Goal: Transaction & Acquisition: Purchase product/service

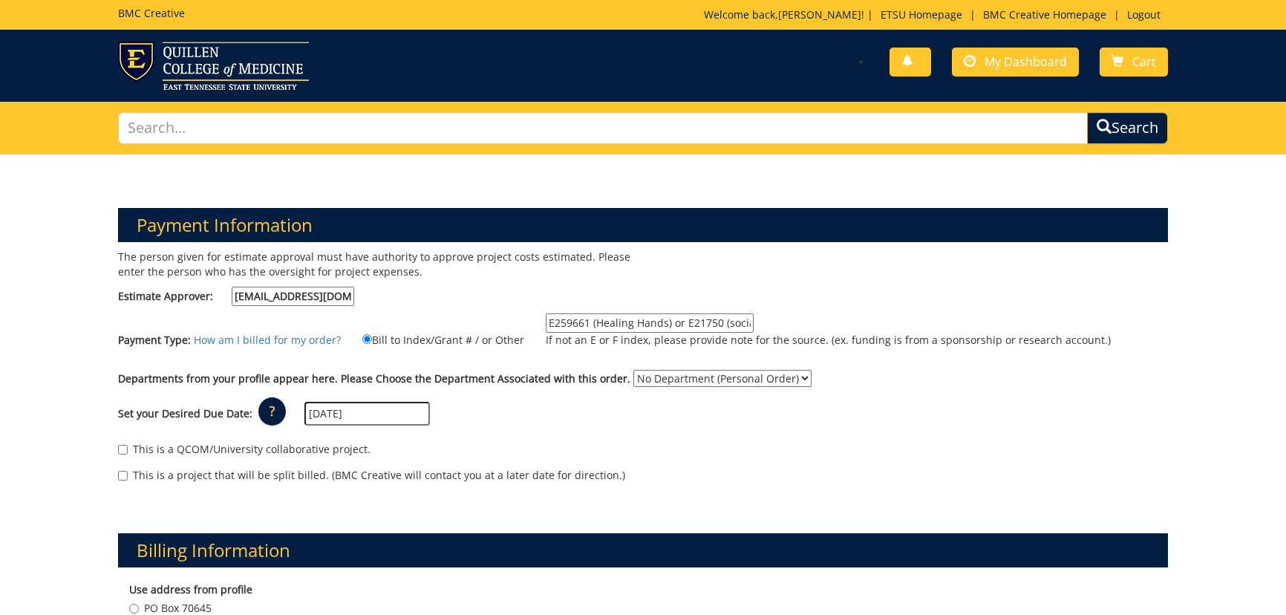
scroll to position [1079, 0]
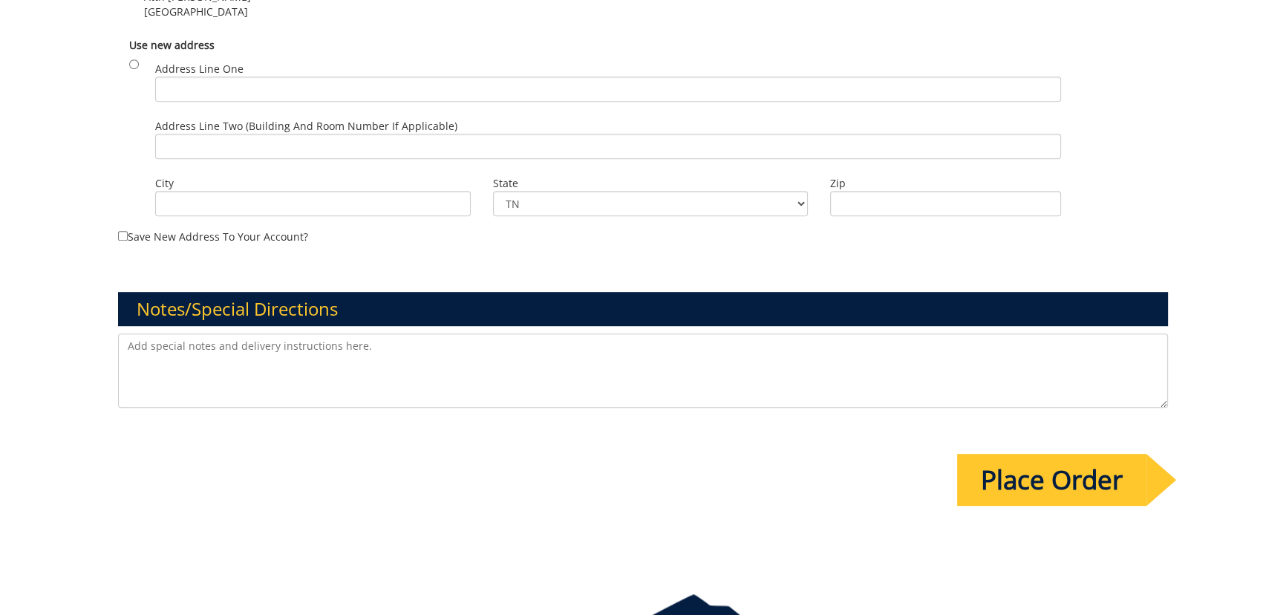
click at [494, 398] on textarea at bounding box center [642, 370] width 1049 height 74
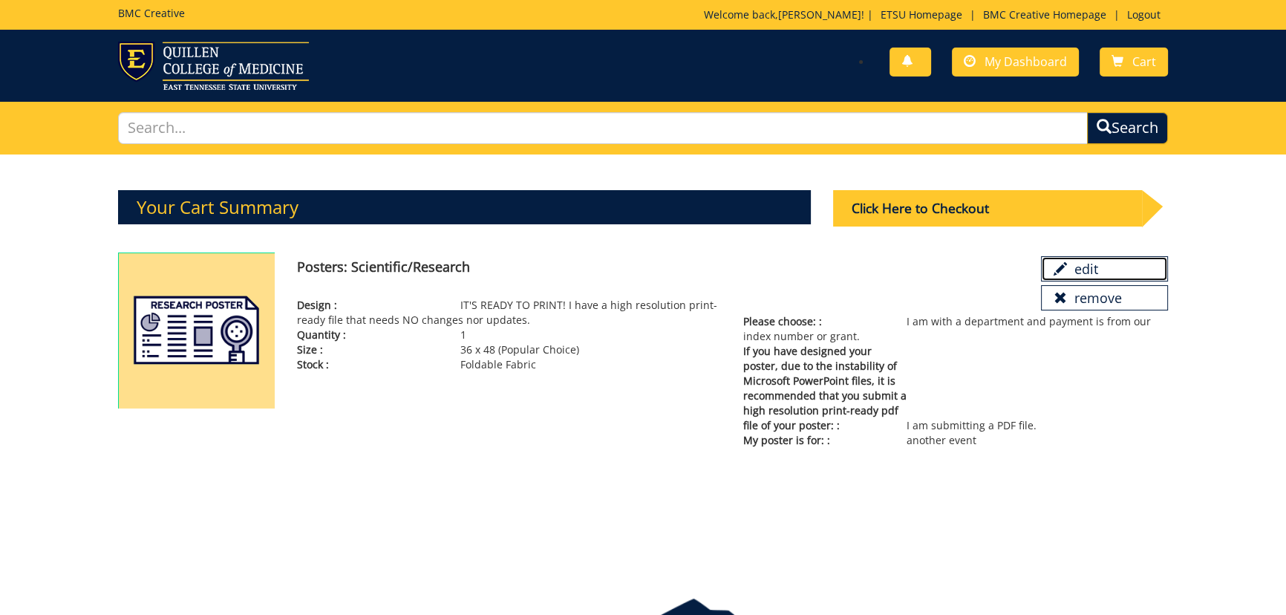
drag, startPoint x: 1102, startPoint y: 268, endPoint x: 754, endPoint y: 67, distance: 401.5
click at [1102, 268] on link "edit" at bounding box center [1104, 268] width 126 height 25
click at [1056, 300] on span at bounding box center [1059, 297] width 13 height 13
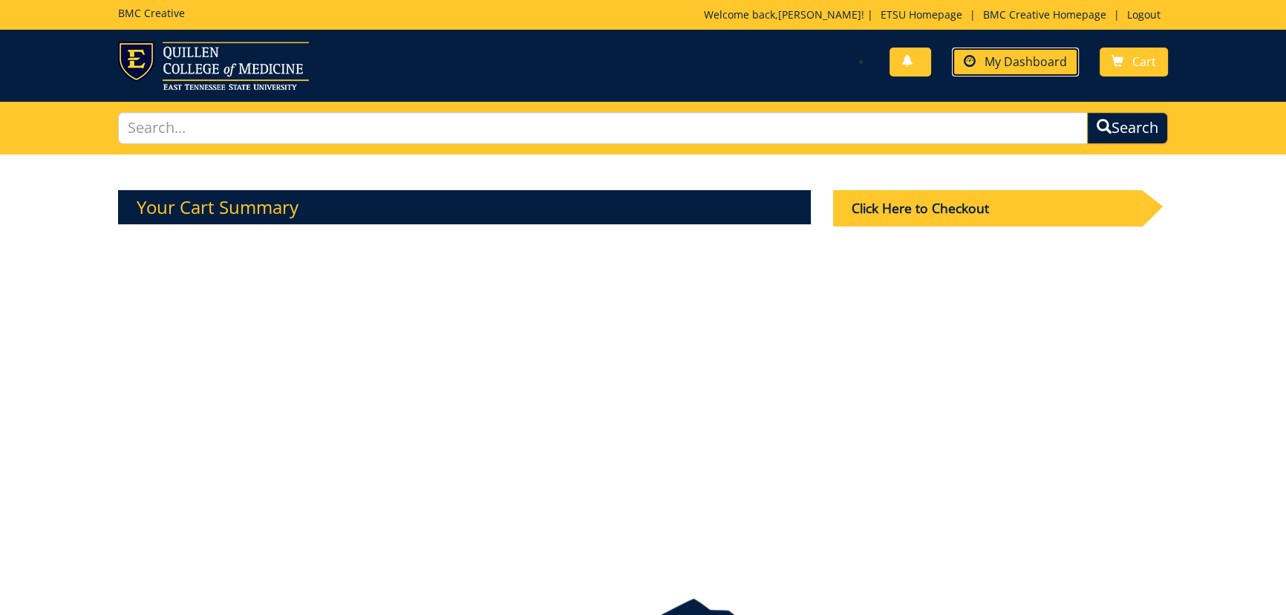
click at [1026, 67] on span "My Dashboard" at bounding box center [1025, 61] width 82 height 16
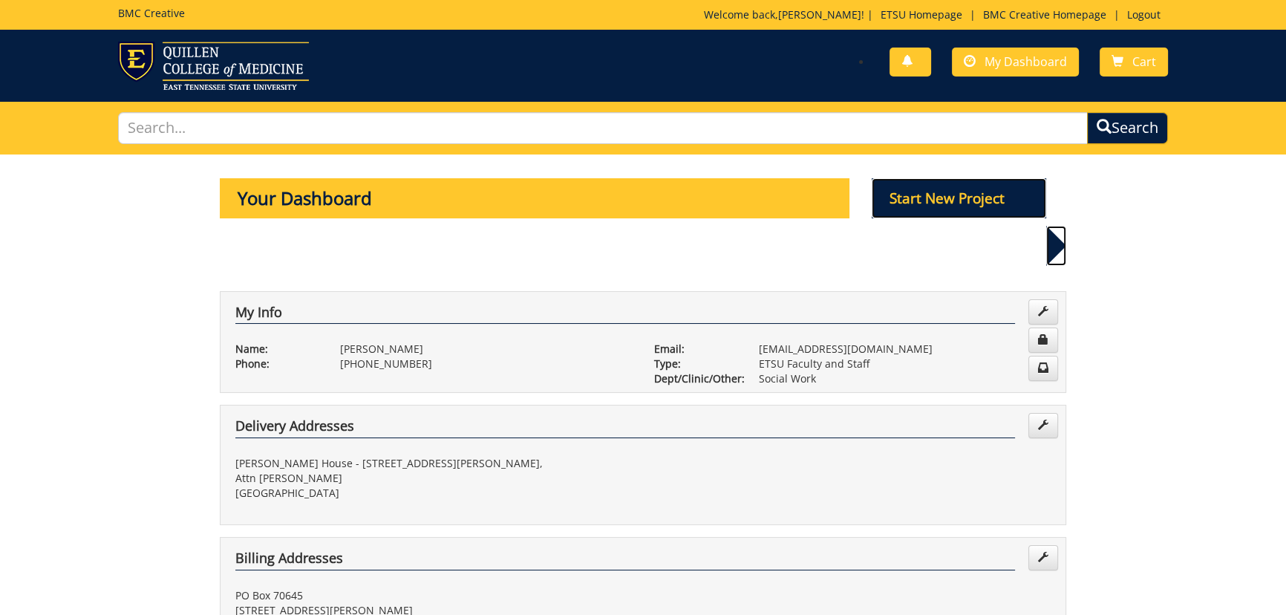
click at [946, 203] on p "Start New Project" at bounding box center [959, 198] width 175 height 40
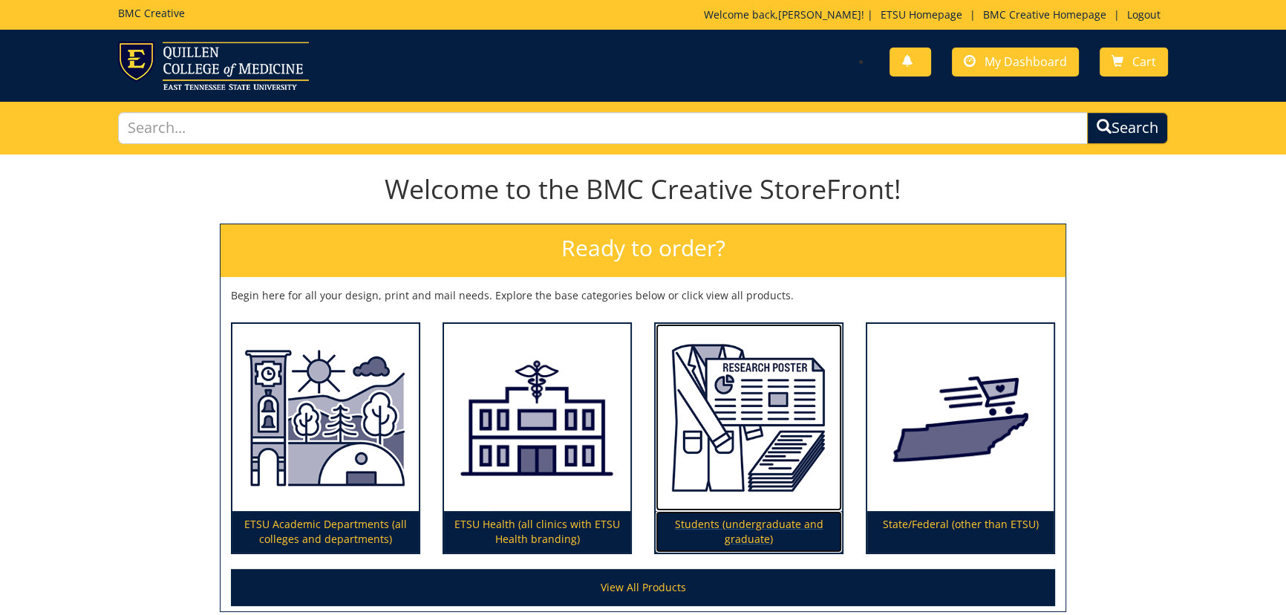
click at [748, 455] on img at bounding box center [748, 417] width 186 height 187
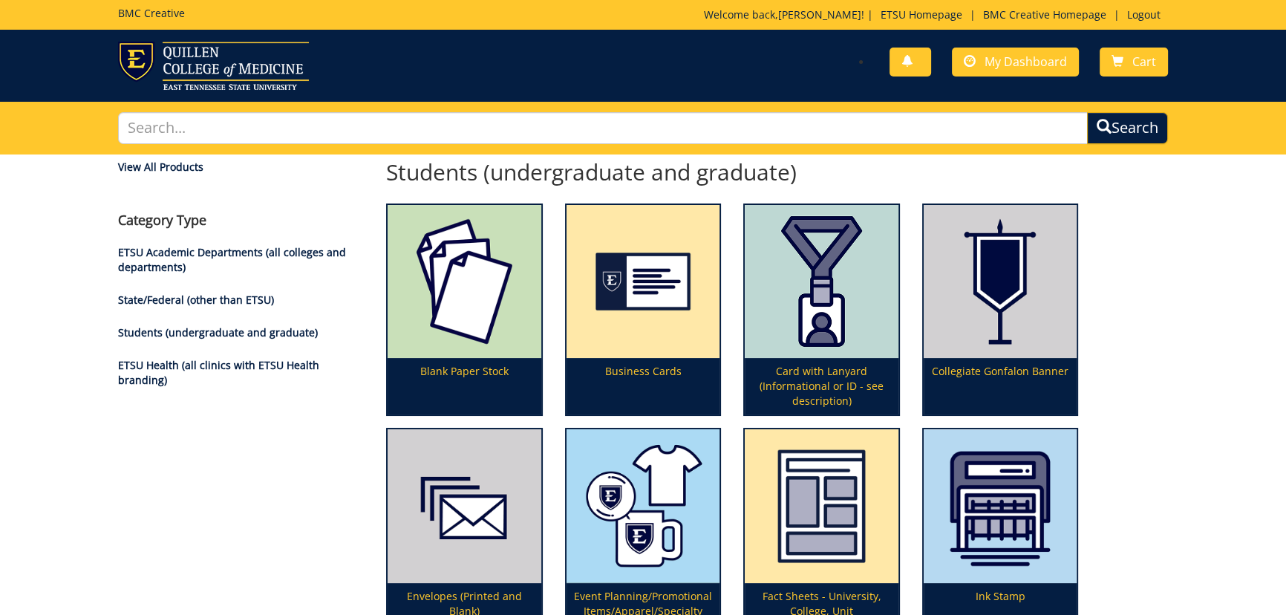
scroll to position [405, 0]
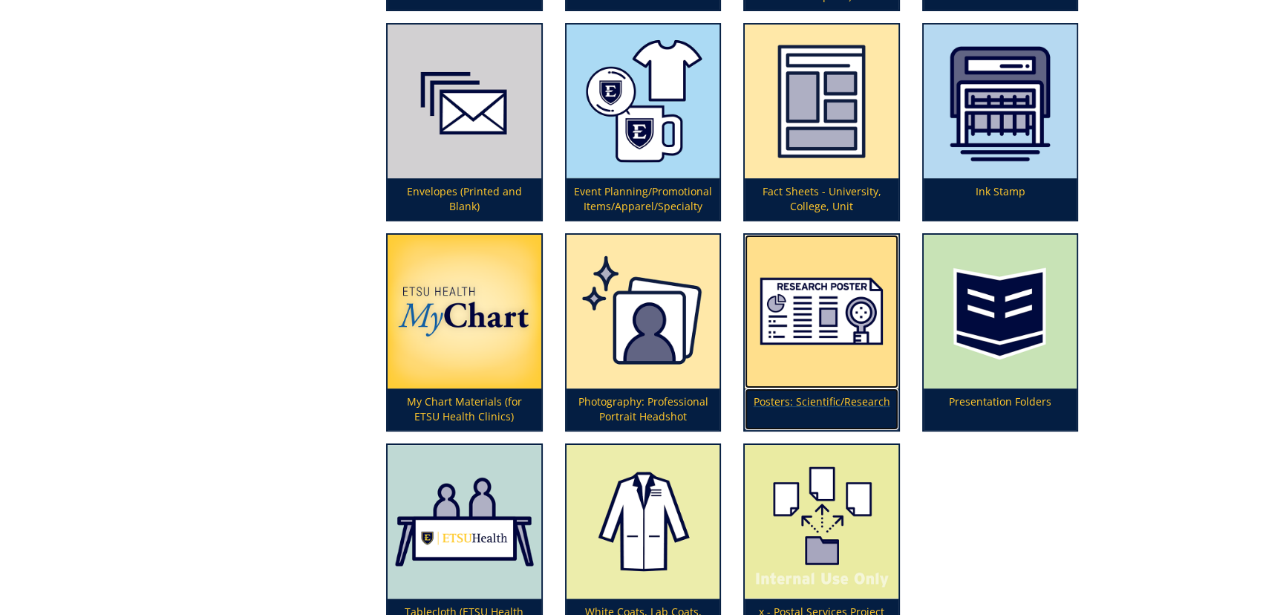
click at [814, 333] on img at bounding box center [822, 312] width 154 height 154
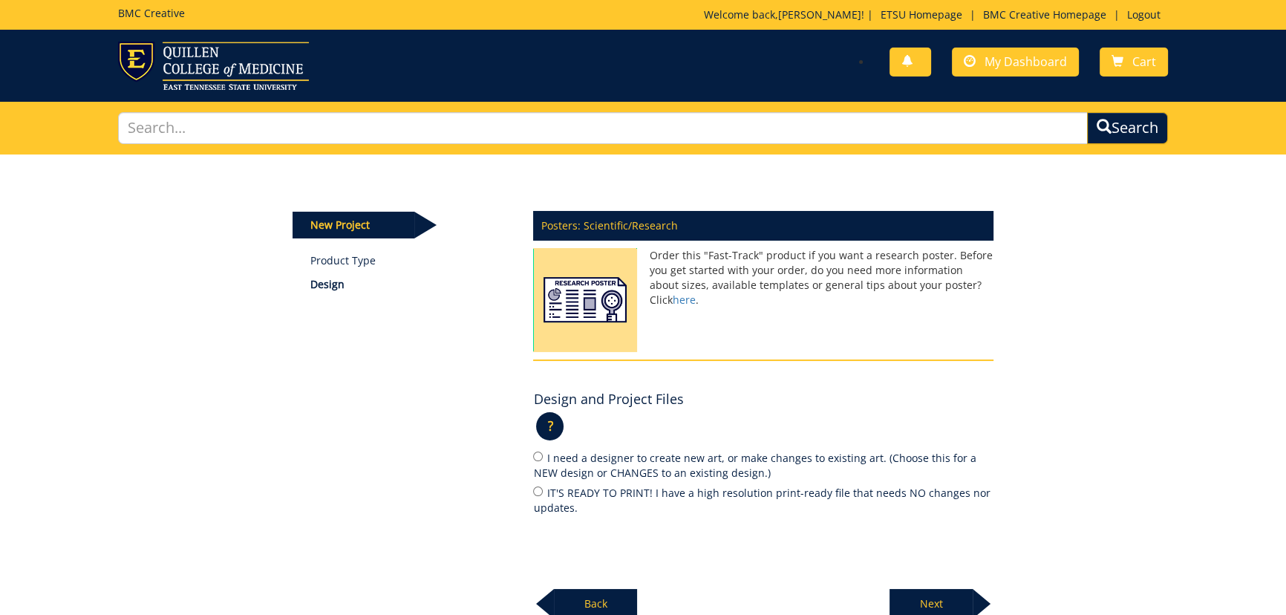
scroll to position [148, 0]
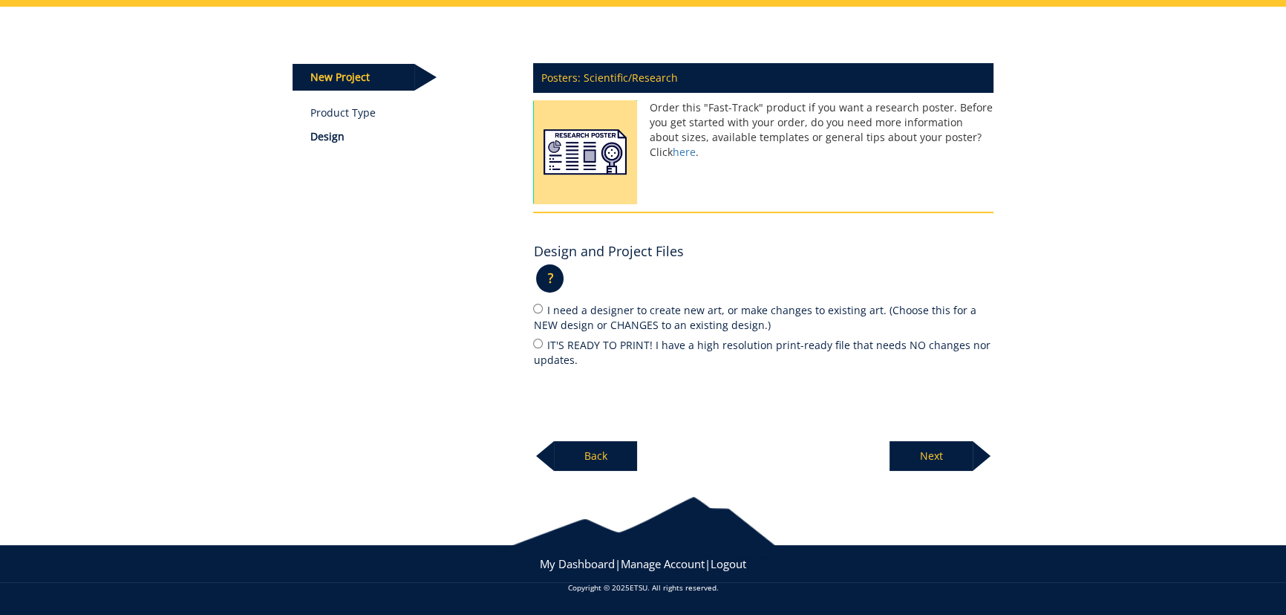
click at [639, 347] on label "IT'S READY TO PRINT! I have a high resolution print-ready file that needs NO ch…" at bounding box center [763, 351] width 460 height 31
click at [543, 347] on input "IT'S READY TO PRINT! I have a high resolution print-ready file that needs NO ch…" at bounding box center [538, 344] width 10 height 10
radio input "true"
click at [935, 460] on p "Next" at bounding box center [930, 456] width 83 height 30
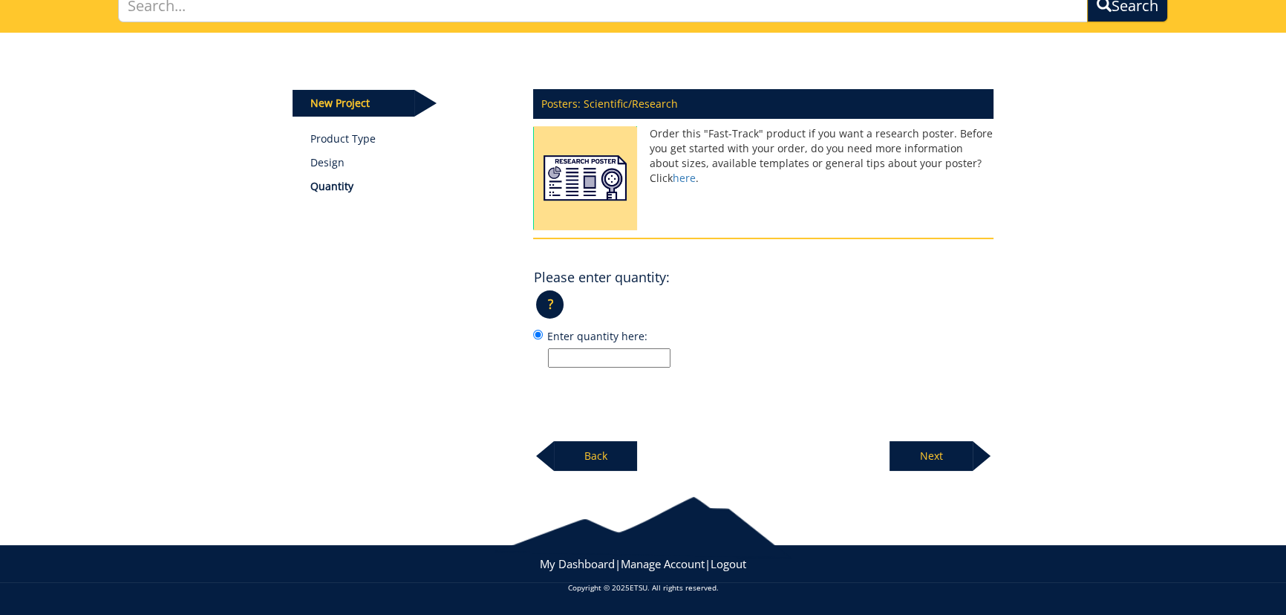
scroll to position [121, 0]
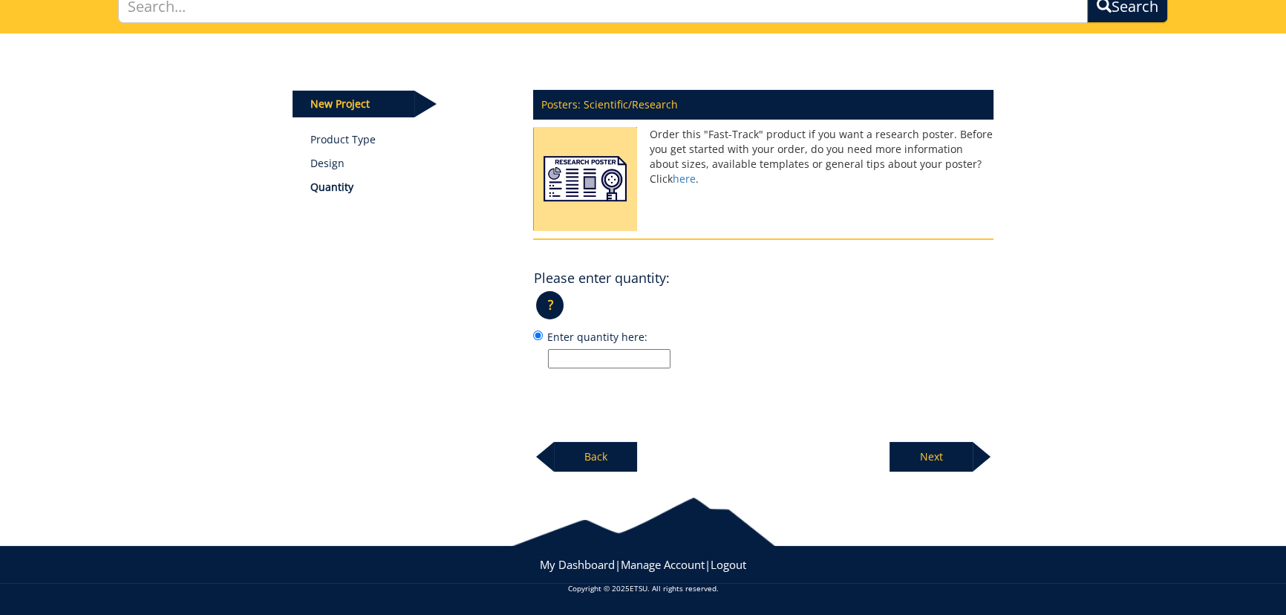
click at [645, 364] on input "Enter quantity here:" at bounding box center [609, 358] width 122 height 19
type input "1"
click at [942, 460] on p "Next" at bounding box center [930, 457] width 83 height 30
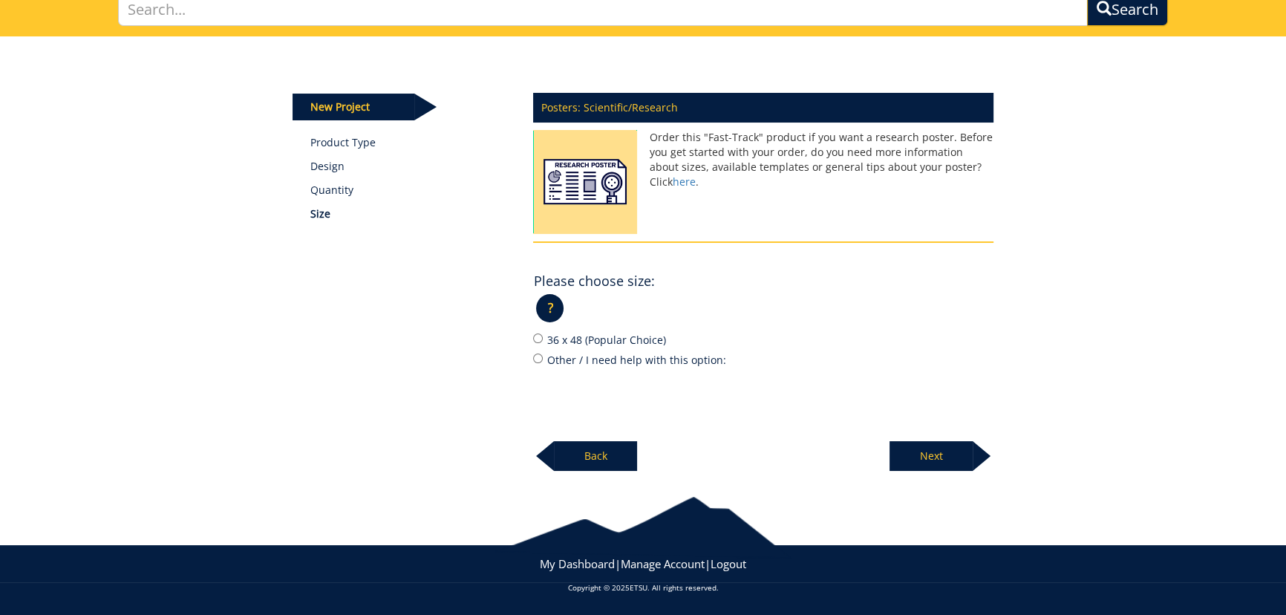
scroll to position [119, 0]
drag, startPoint x: 592, startPoint y: 334, endPoint x: 690, endPoint y: 352, distance: 99.6
click at [594, 336] on label "36 x 48 (Popular Choice)" at bounding box center [763, 339] width 460 height 16
click at [543, 336] on input "36 x 48 (Popular Choice)" at bounding box center [538, 338] width 10 height 10
radio input "true"
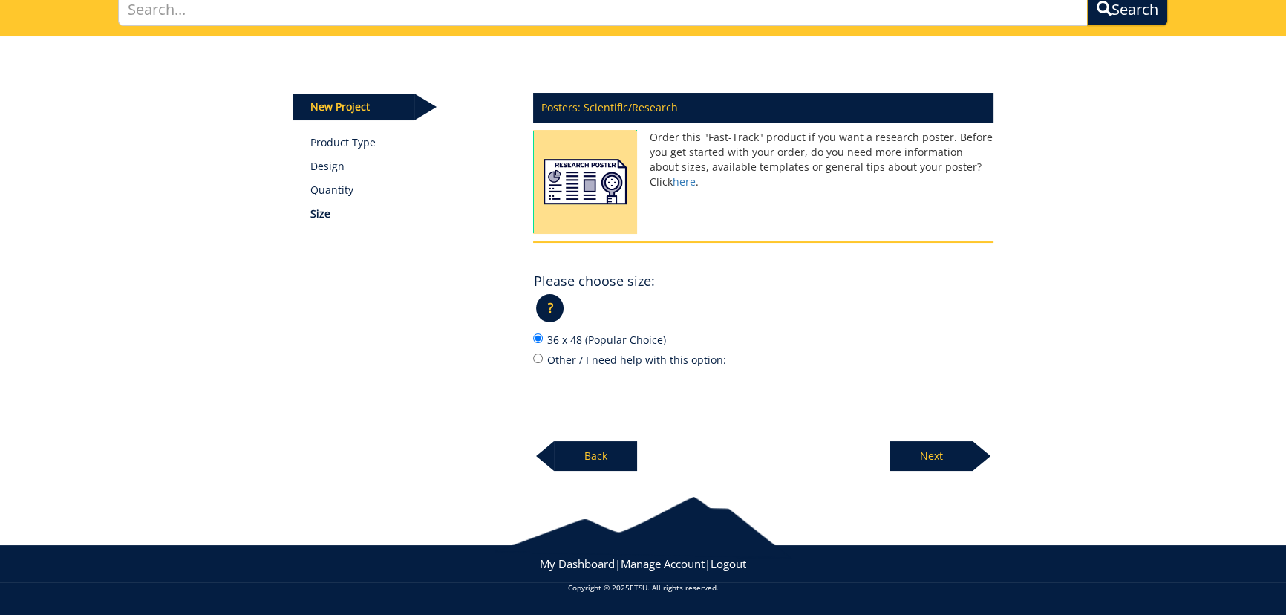
click at [917, 462] on p "Next" at bounding box center [930, 456] width 83 height 30
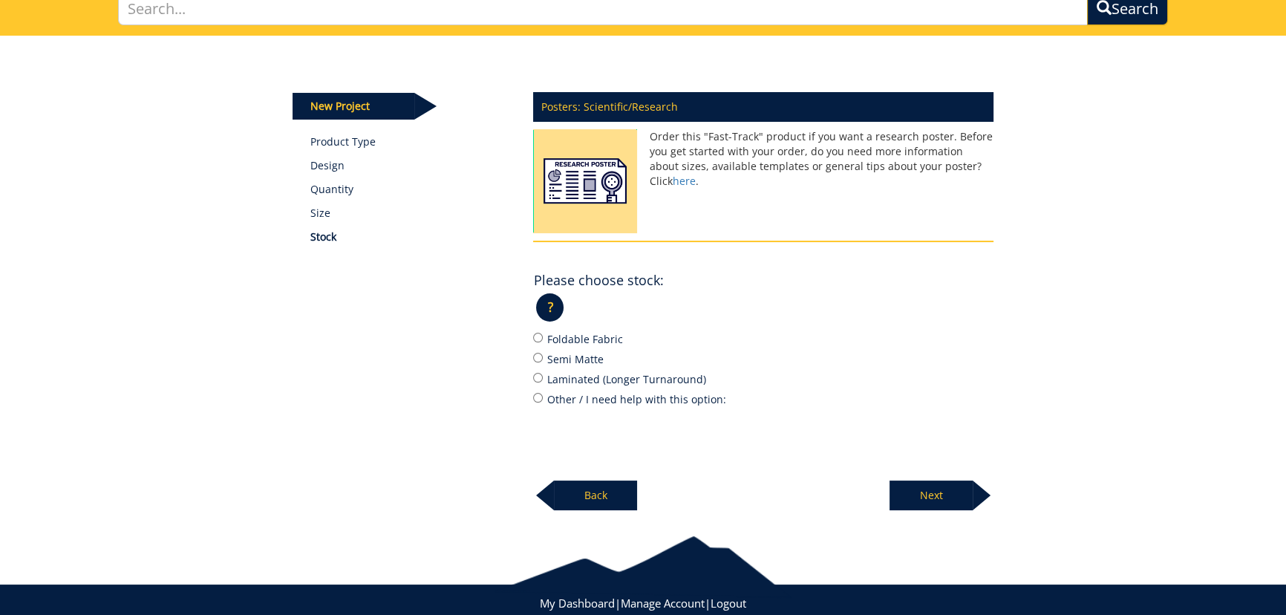
click at [605, 340] on label "Foldable Fabric" at bounding box center [763, 338] width 460 height 16
click at [543, 340] on input "Foldable Fabric" at bounding box center [538, 338] width 10 height 10
radio input "true"
click at [944, 497] on p "Next" at bounding box center [930, 495] width 83 height 30
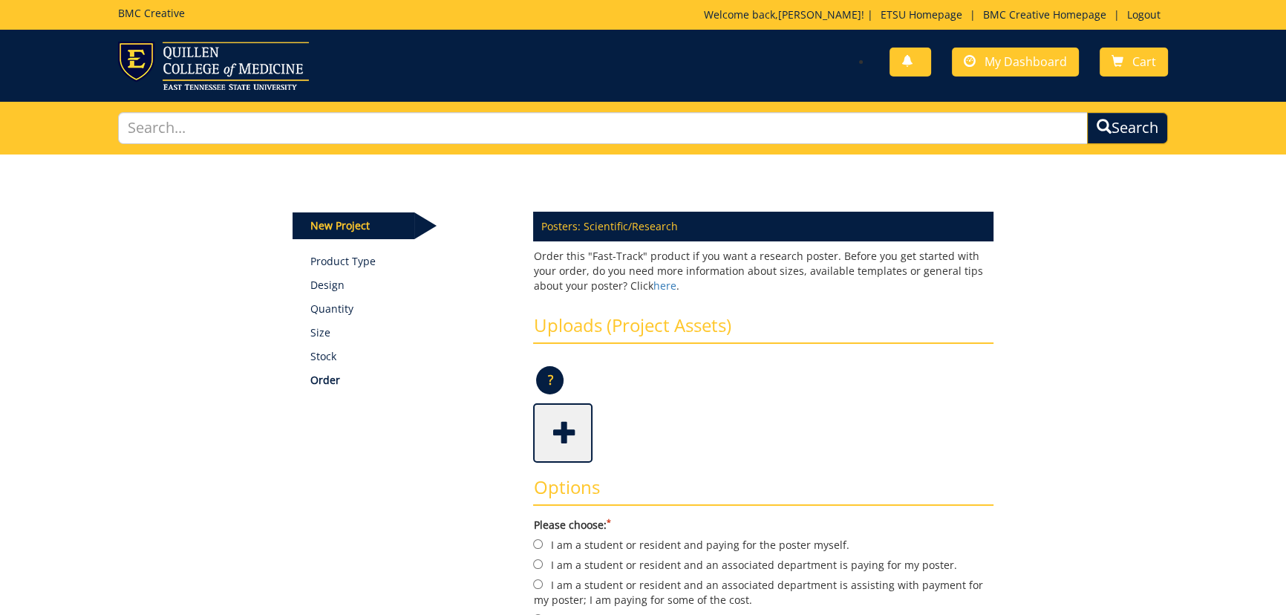
click at [565, 448] on span at bounding box center [563, 431] width 59 height 52
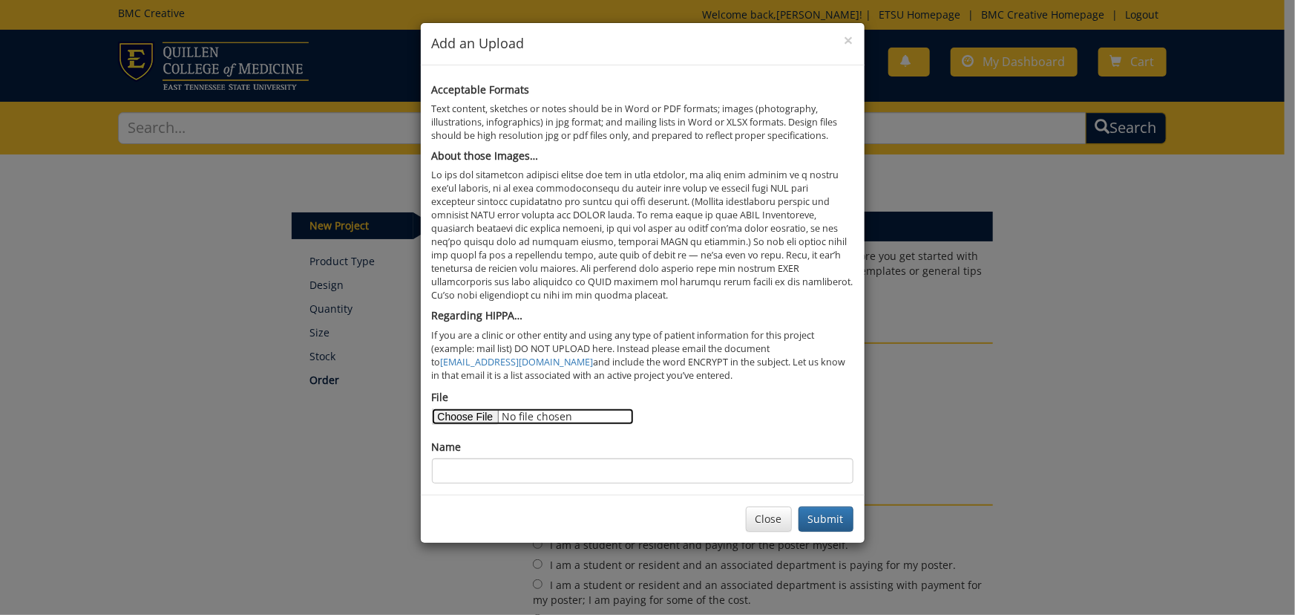
click at [454, 422] on input "File" at bounding box center [533, 416] width 202 height 16
type input "C:\fakepath\CFHA ATRN Established Interprofessional Team Poster (4).pptx"
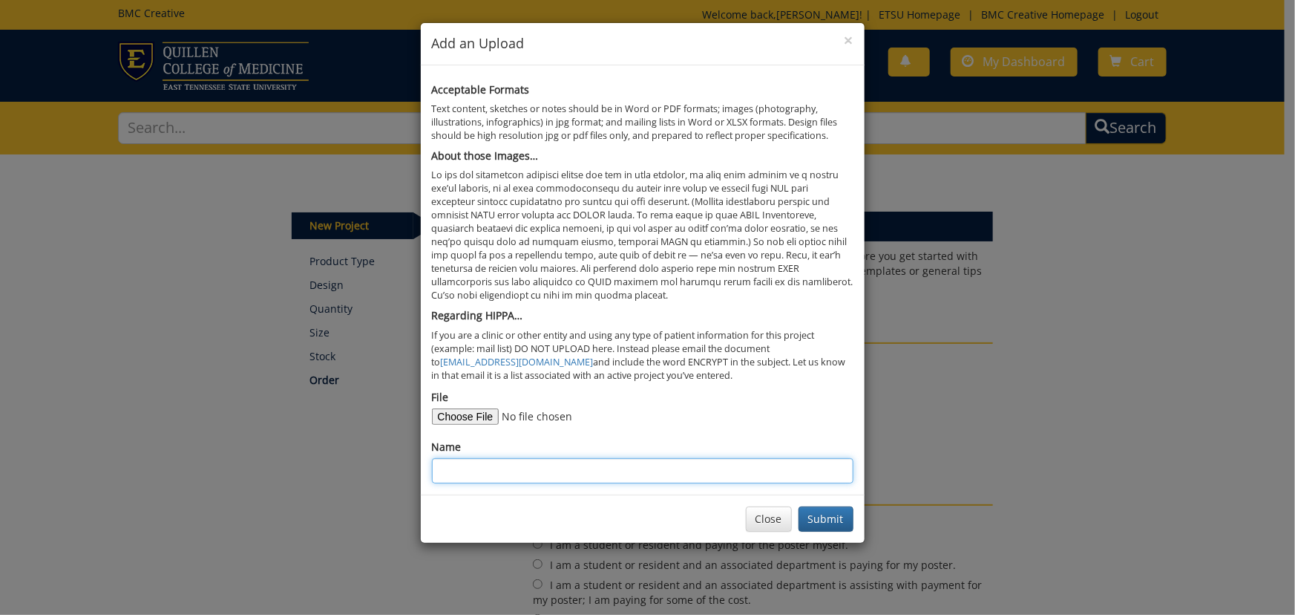
click at [621, 473] on input "Name" at bounding box center [643, 470] width 422 height 25
type input "Trull Gilreath"
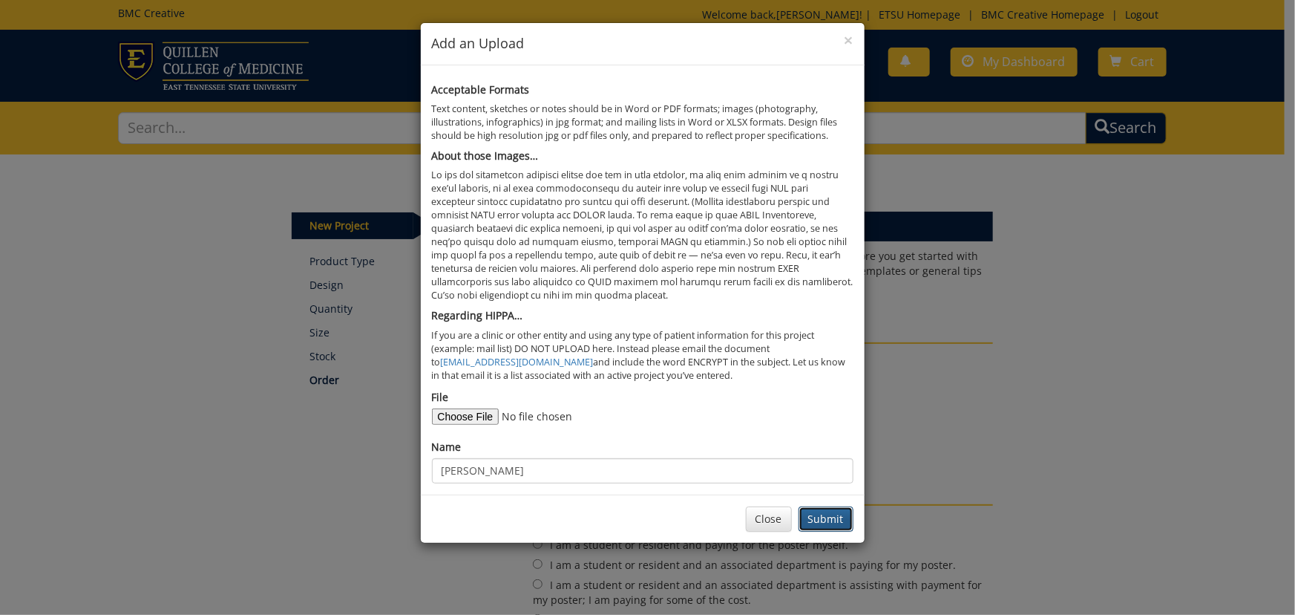
click at [817, 522] on button "Submit" at bounding box center [826, 518] width 55 height 25
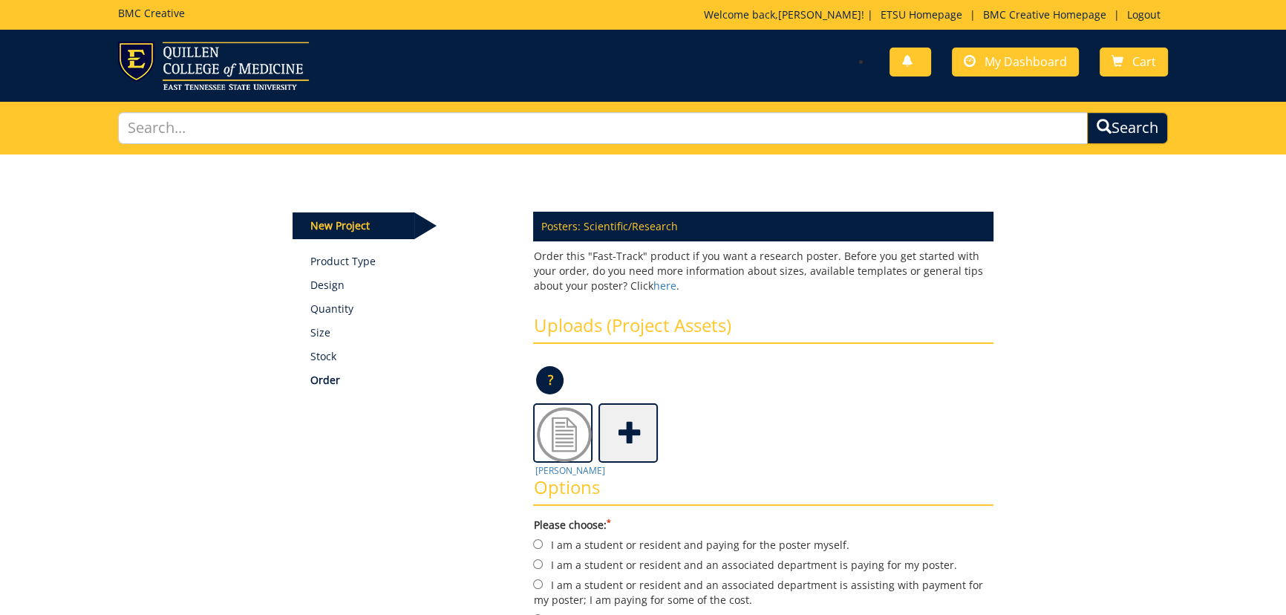
scroll to position [202, 0]
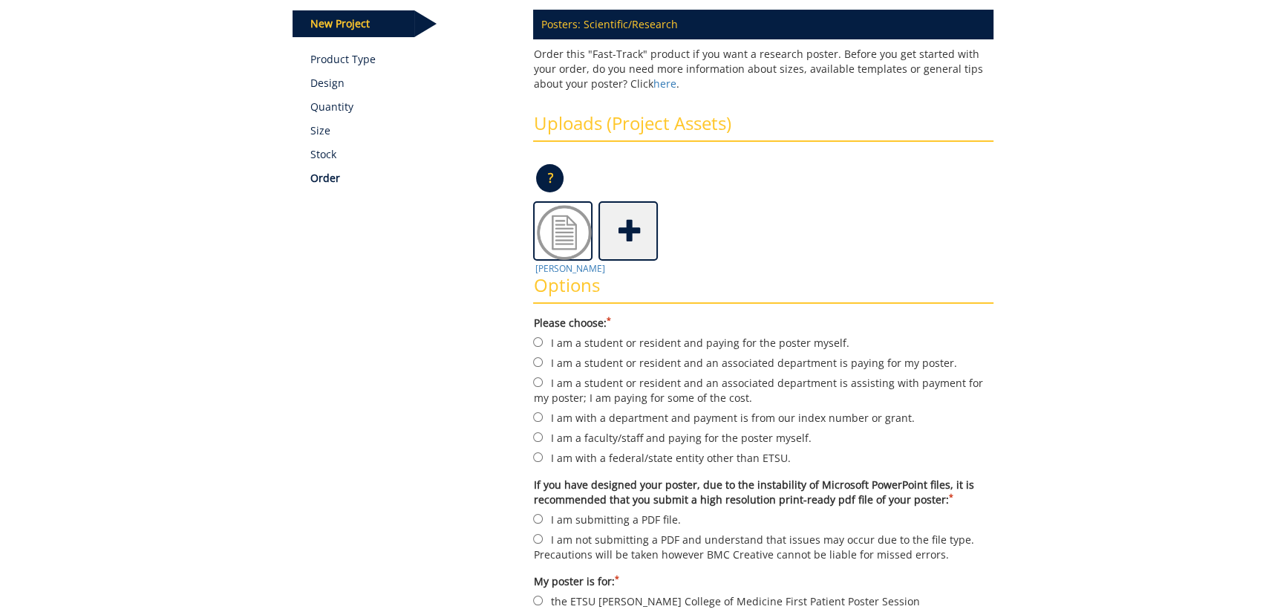
click at [540, 423] on label "I am with a department and payment is from our index number or grant." at bounding box center [763, 417] width 460 height 16
click at [540, 422] on input "I am with a department and payment is from our index number or grant." at bounding box center [538, 417] width 10 height 10
radio input "true"
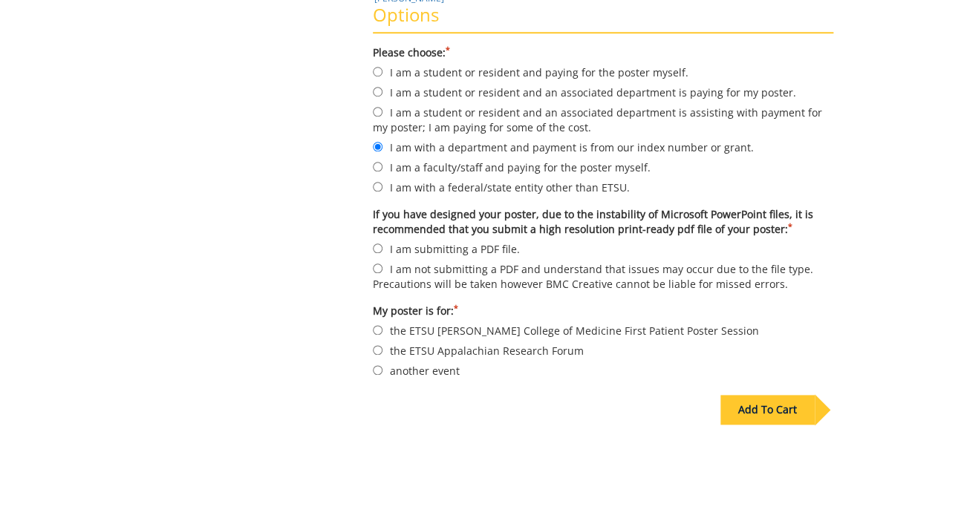
scroll to position [134, 0]
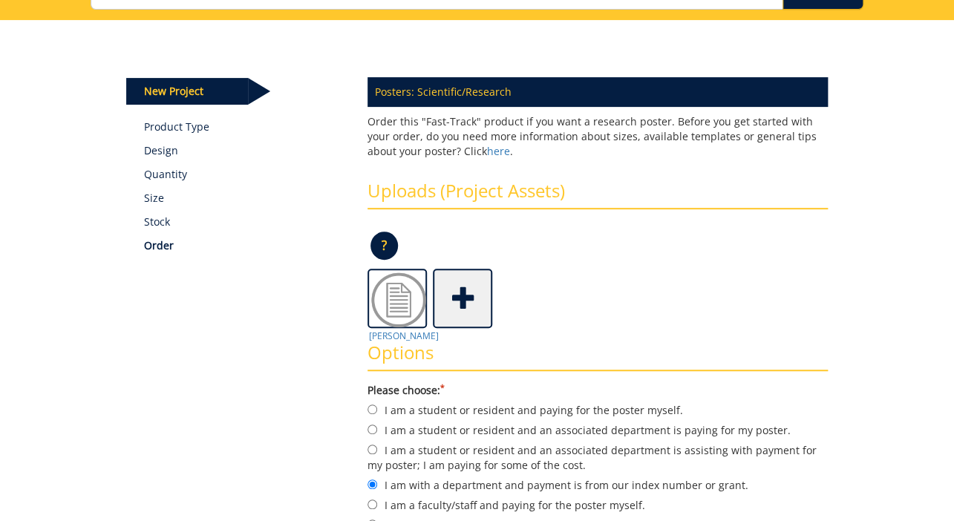
click at [463, 307] on span at bounding box center [463, 297] width 59 height 52
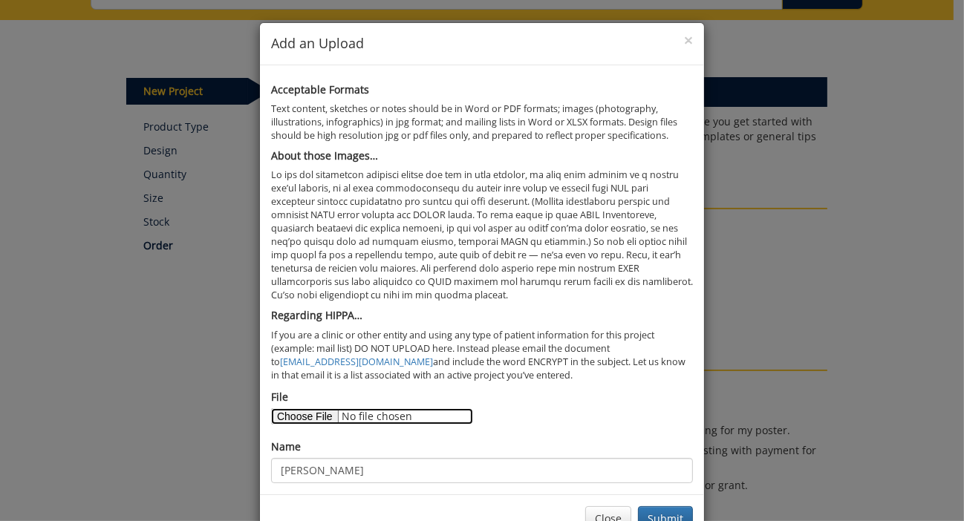
click at [316, 420] on input "File" at bounding box center [372, 416] width 202 height 16
type input "C:\fakepath\CFHA ATRN Established Interprofessional Team Poster,rev01.pdf"
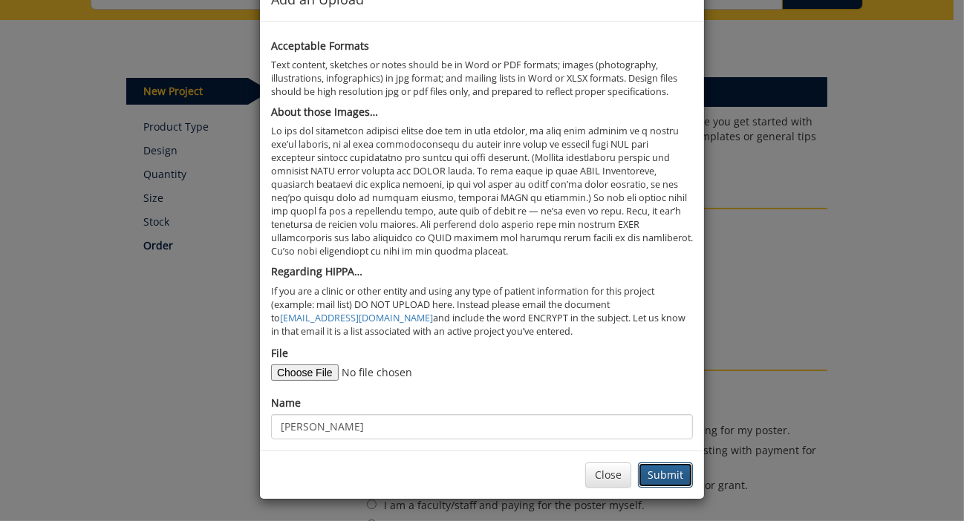
click at [675, 479] on button "Submit" at bounding box center [665, 474] width 55 height 25
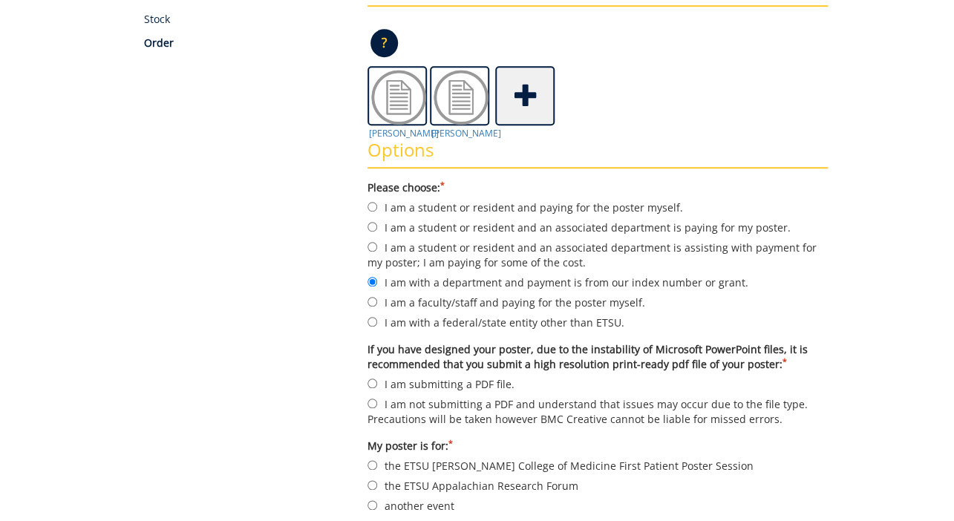
scroll to position [405, 0]
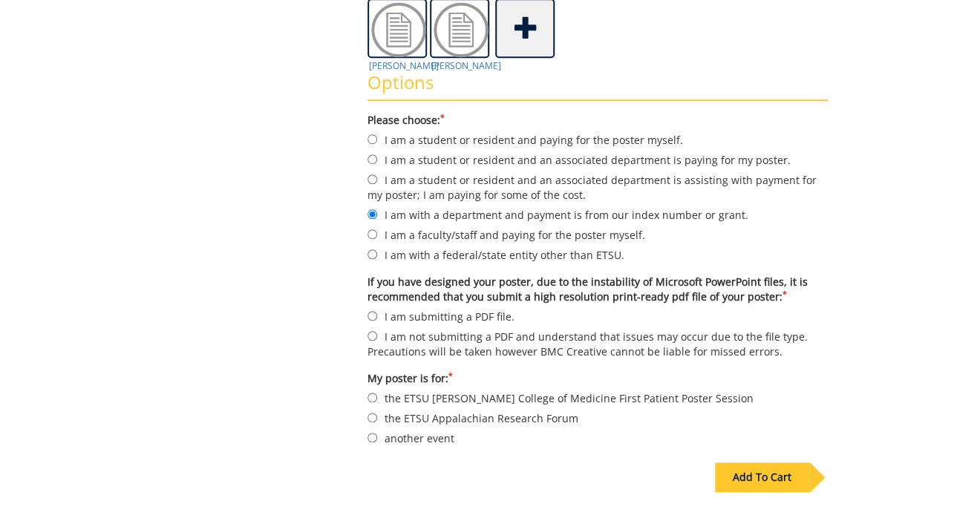
click at [475, 318] on label "I am submitting a PDF file." at bounding box center [597, 316] width 460 height 16
click at [377, 318] on input "I am submitting a PDF file." at bounding box center [372, 316] width 10 height 10
radio input "true"
click at [445, 453] on div "Add To Cart" at bounding box center [477, 508] width 724 height 117
click at [402, 449] on div "Options Please choose: * I am a student or resident and paying for the poster m…" at bounding box center [597, 254] width 483 height 392
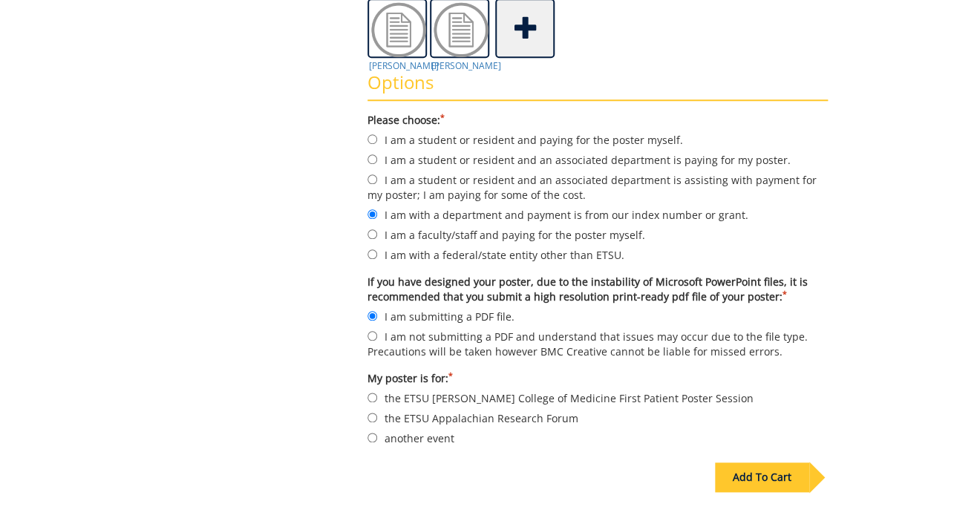
click at [365, 447] on div "Options Please choose: * I am a student or resident and paying for the poster m…" at bounding box center [597, 254] width 483 height 392
click at [374, 445] on label "another event" at bounding box center [597, 438] width 460 height 16
click at [374, 442] on input "another event" at bounding box center [372, 438] width 10 height 10
radio input "true"
click at [755, 483] on div "Add To Cart" at bounding box center [762, 477] width 94 height 30
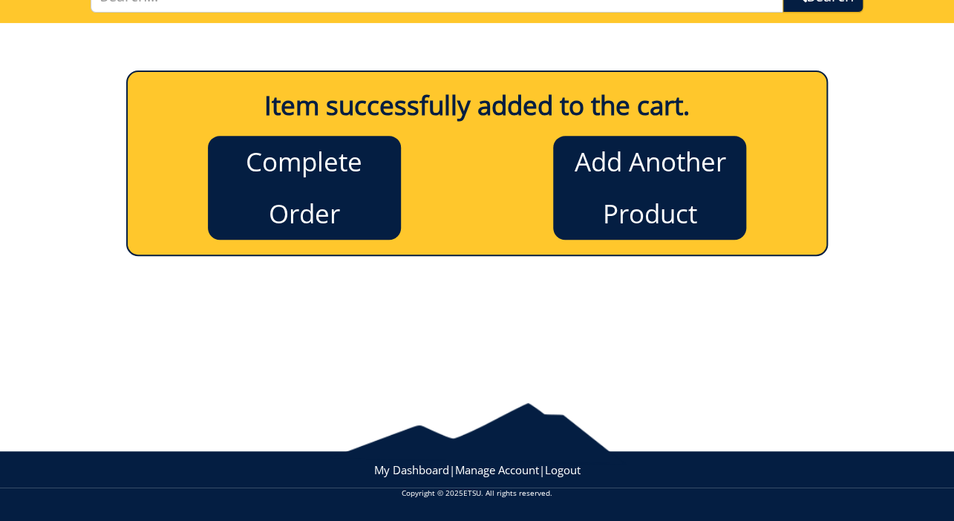
scroll to position [131, 0]
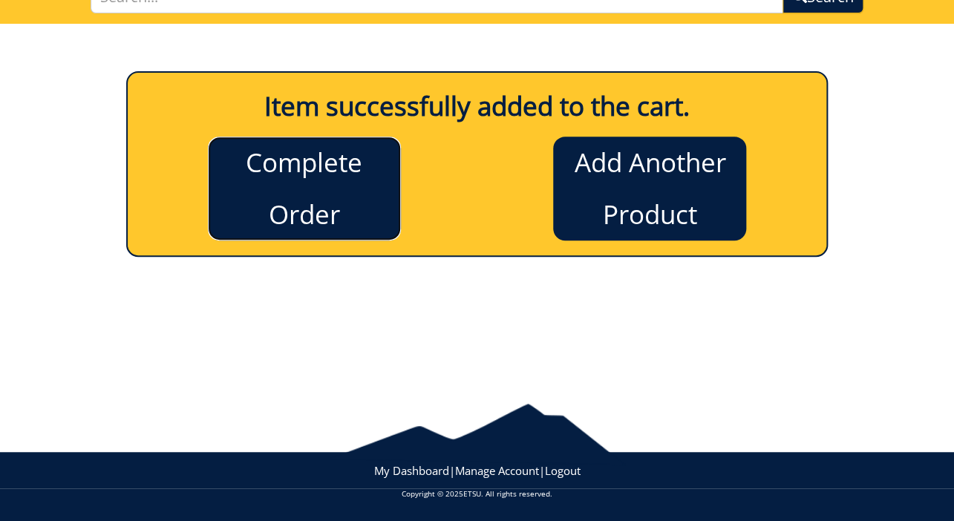
click at [293, 198] on link "Complete Order" at bounding box center [304, 189] width 193 height 104
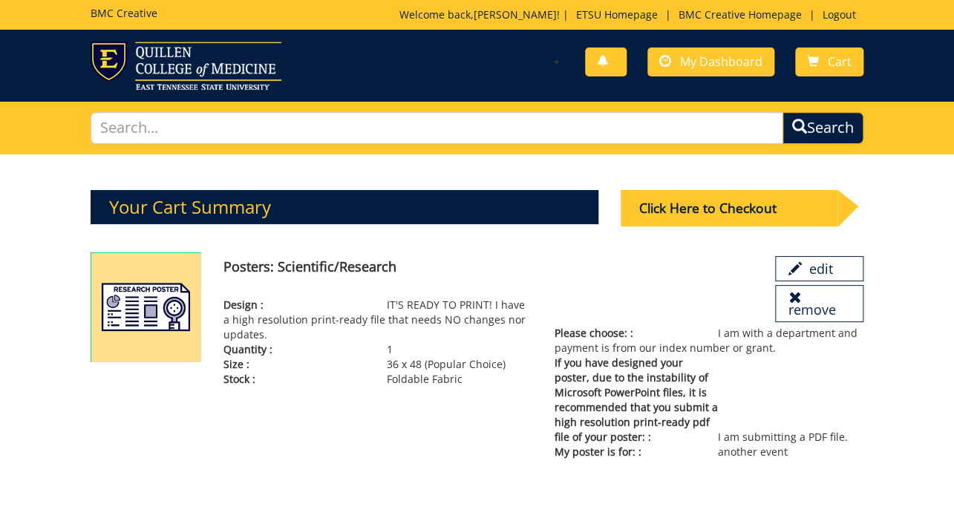
scroll to position [67, 0]
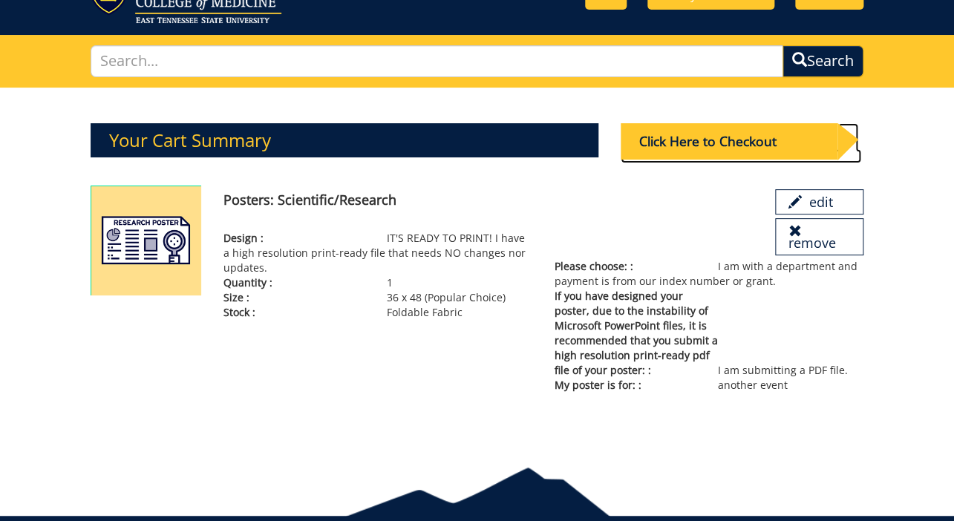
click at [715, 131] on div "Click Here to Checkout" at bounding box center [729, 141] width 217 height 36
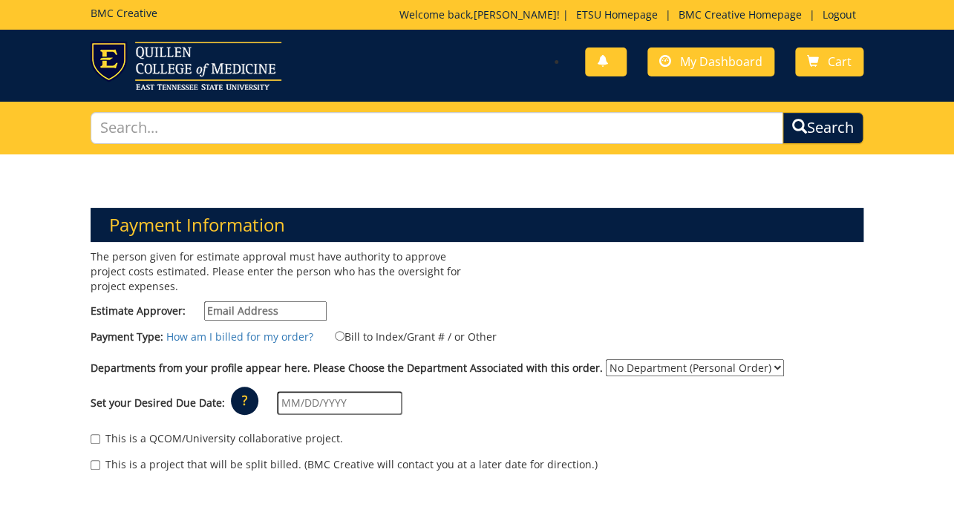
click at [287, 317] on input "Estimate Approver:" at bounding box center [265, 310] width 122 height 19
type input "[EMAIL_ADDRESS][DOMAIN_NAME]"
type input "PO Box 70645"
type input "Johnson City"
type input "37614"
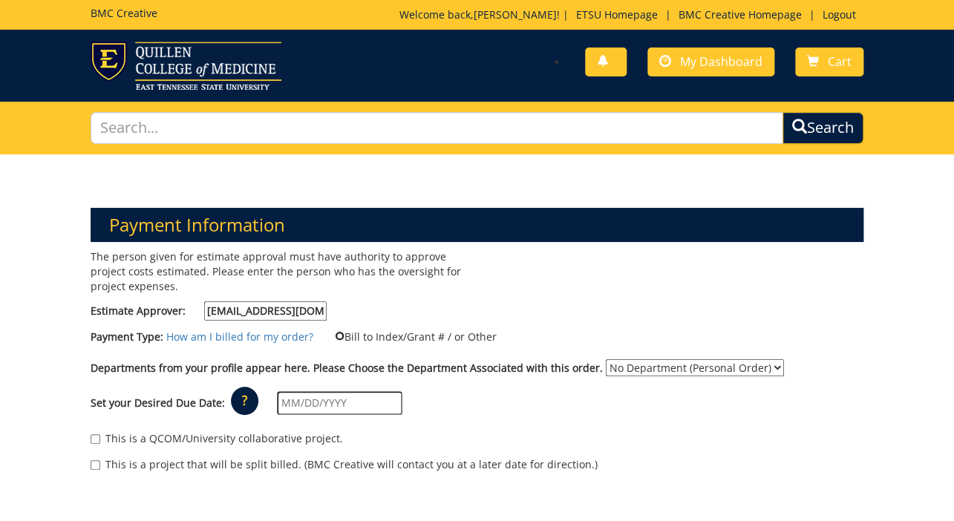
click at [335, 338] on input "Bill to Index/Grant # / or Other" at bounding box center [340, 336] width 10 height 10
radio input "true"
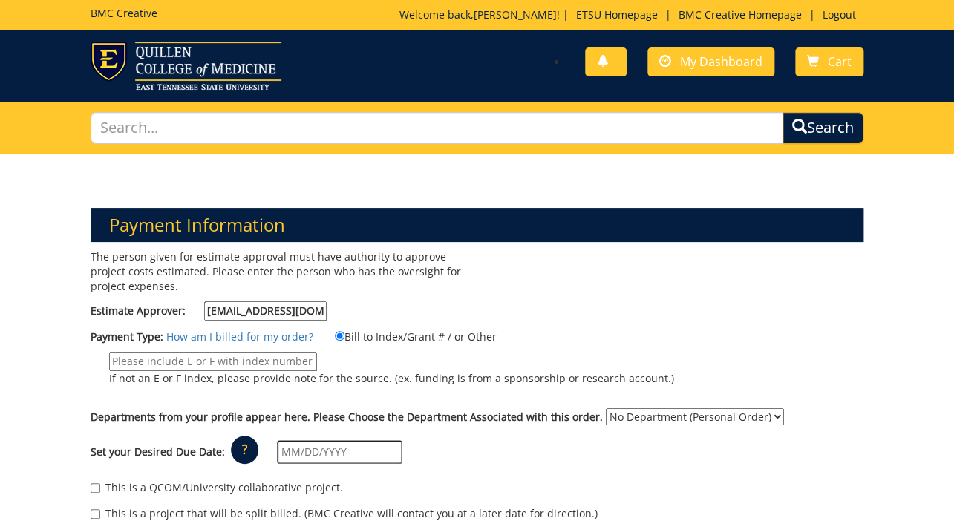
click at [234, 364] on input "If not an E or F index, please provide note for the source. (ex. funding is fro…" at bounding box center [213, 361] width 208 height 19
type input "E259661"
click at [624, 424] on select "No Department (Personal Order) Social Work" at bounding box center [695, 416] width 178 height 17
select select "166"
click at [606, 408] on select "No Department (Personal Order) Social Work" at bounding box center [695, 416] width 178 height 17
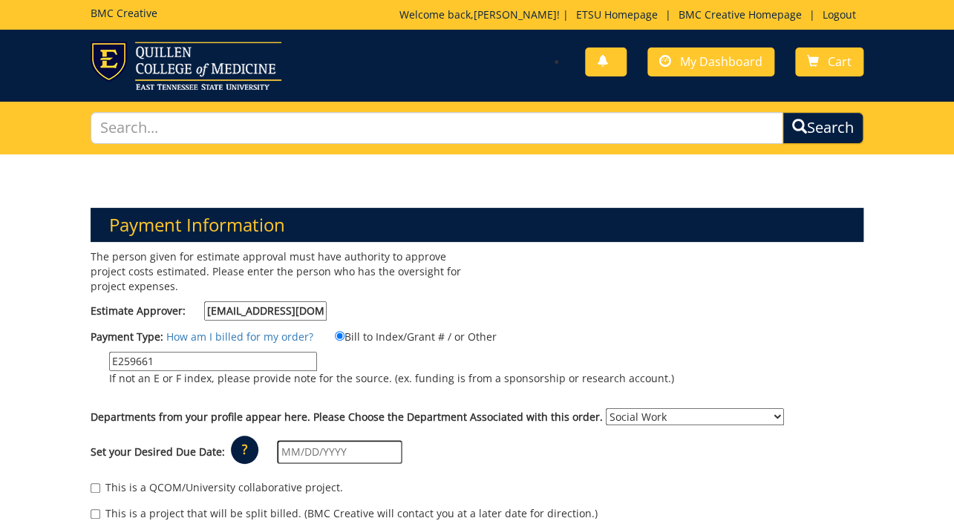
click at [336, 453] on input "text" at bounding box center [339, 452] width 125 height 24
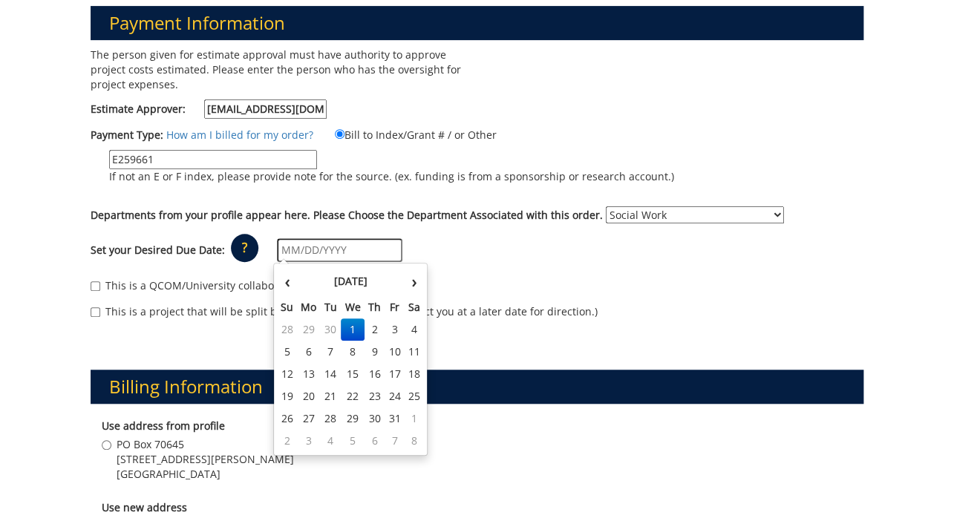
click at [353, 330] on td "1" at bounding box center [353, 329] width 24 height 22
type input "[DATE]"
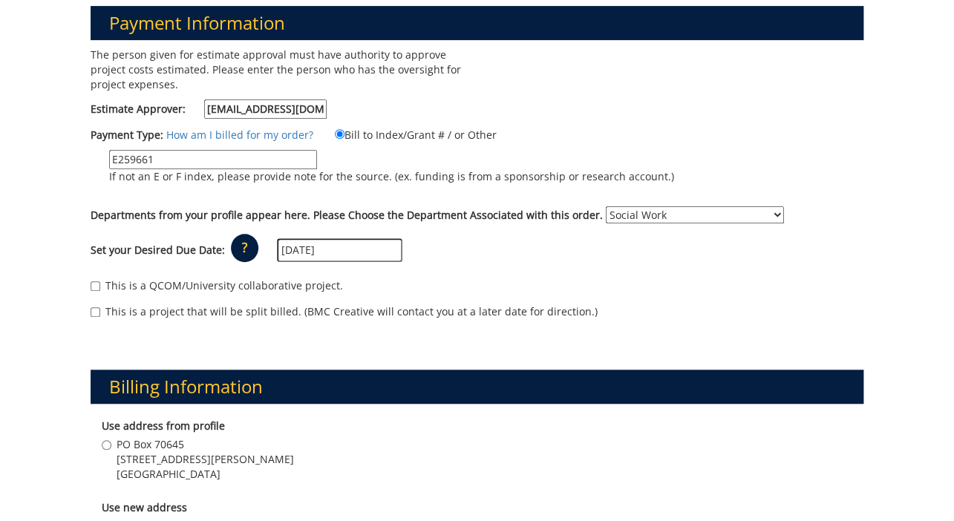
click at [632, 208] on select "No Department (Personal Order) Social Work" at bounding box center [695, 214] width 178 height 17
click at [508, 250] on div "Set your Desired Due Date: ? × How long will my project take to finish? : Pleas…" at bounding box center [476, 250] width 795 height 41
click at [93, 289] on input "This is a QCOM/University collaborative project." at bounding box center [96, 286] width 10 height 10
click at [97, 292] on div "This is a QCOM/University collaborative project." at bounding box center [477, 289] width 773 height 22
click at [97, 284] on input "This is a QCOM/University collaborative project." at bounding box center [96, 286] width 10 height 10
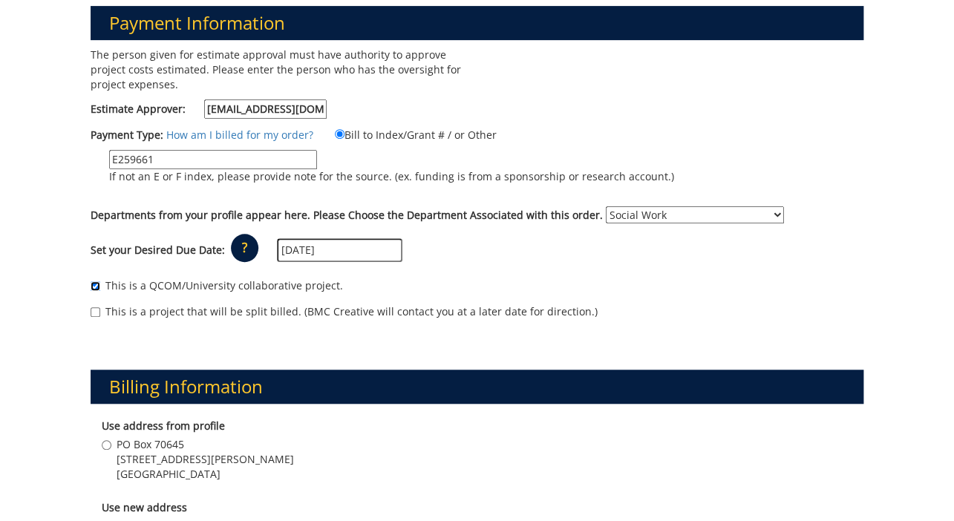
checkbox input "false"
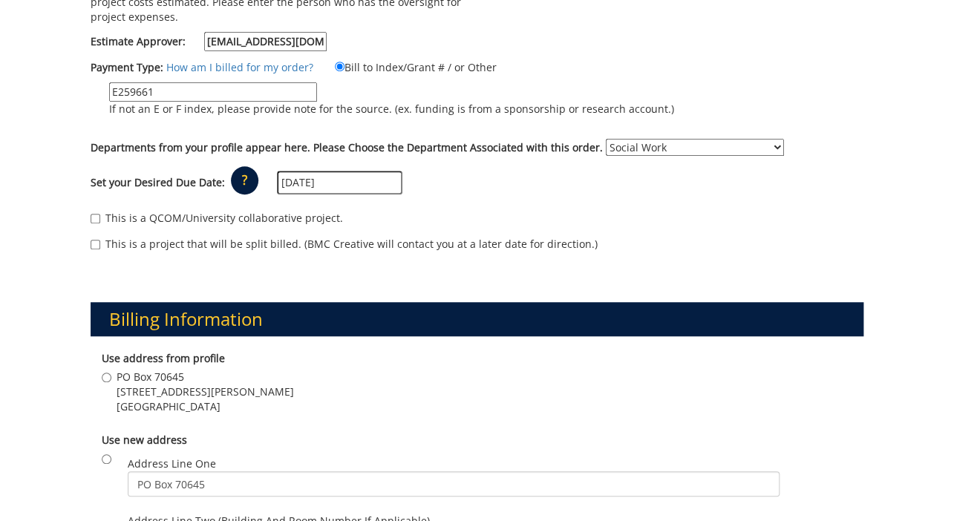
click at [322, 180] on input "[DATE]" at bounding box center [339, 183] width 125 height 24
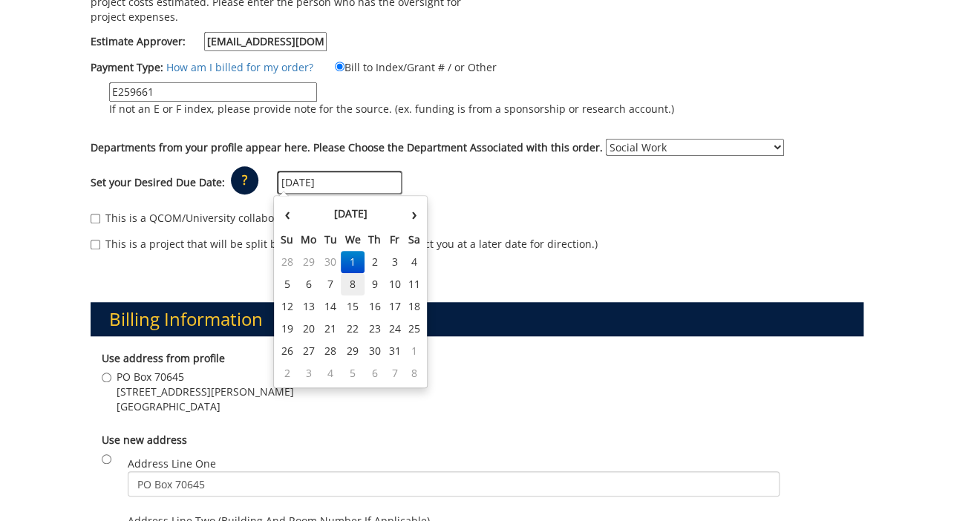
click at [354, 290] on td "8" at bounding box center [353, 284] width 24 height 22
type input "[DATE]"
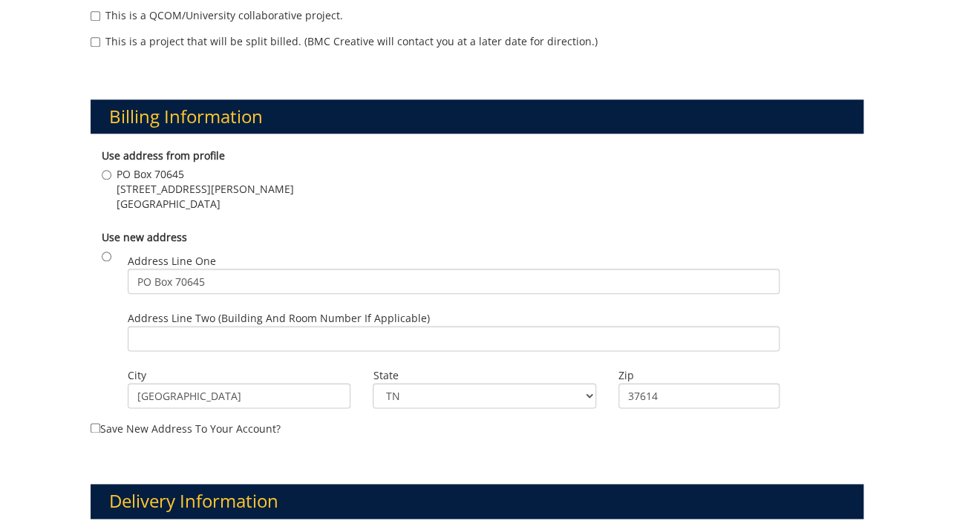
scroll to position [607, 0]
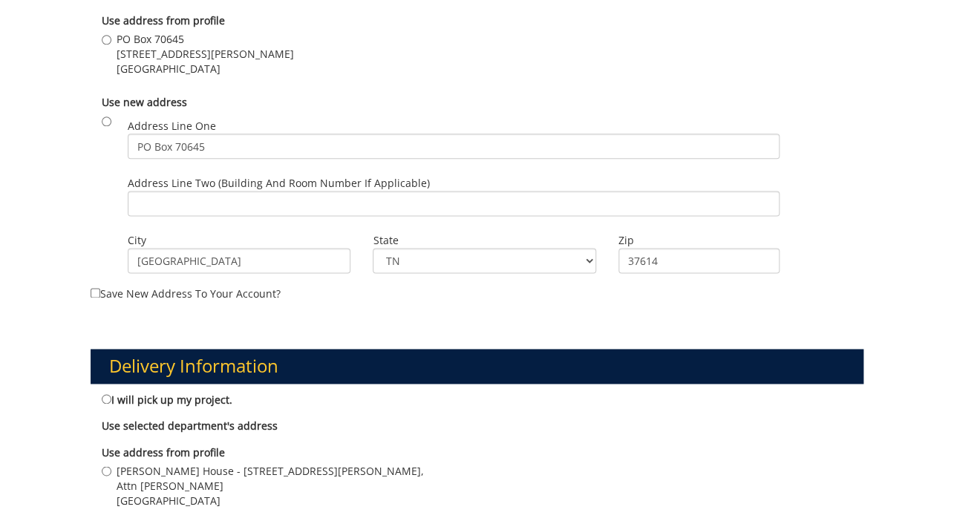
click at [140, 411] on div "Use selected department's address No department is currently selected." at bounding box center [477, 424] width 773 height 26
click at [141, 405] on label "I will pick up my project." at bounding box center [167, 399] width 131 height 16
click at [111, 404] on input "I will pick up my project." at bounding box center [107, 399] width 10 height 10
radio input "true"
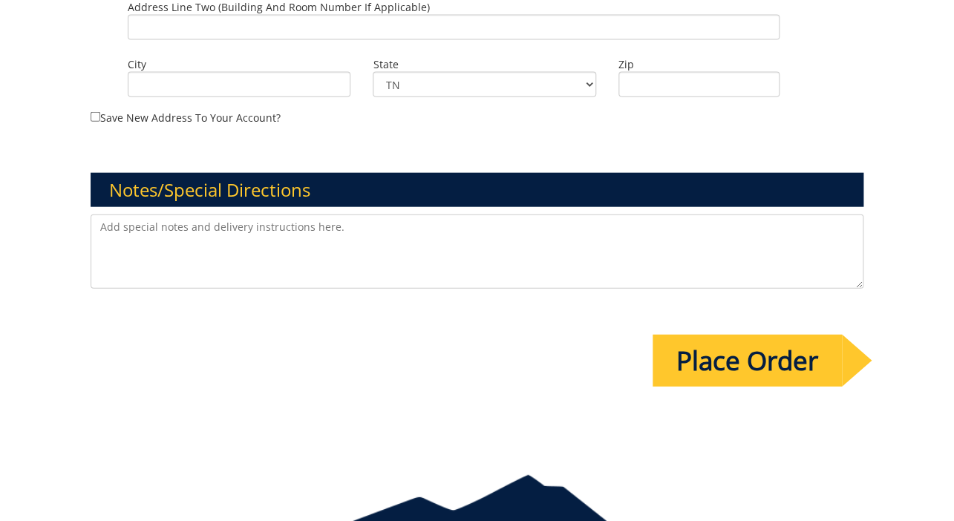
scroll to position [1282, 0]
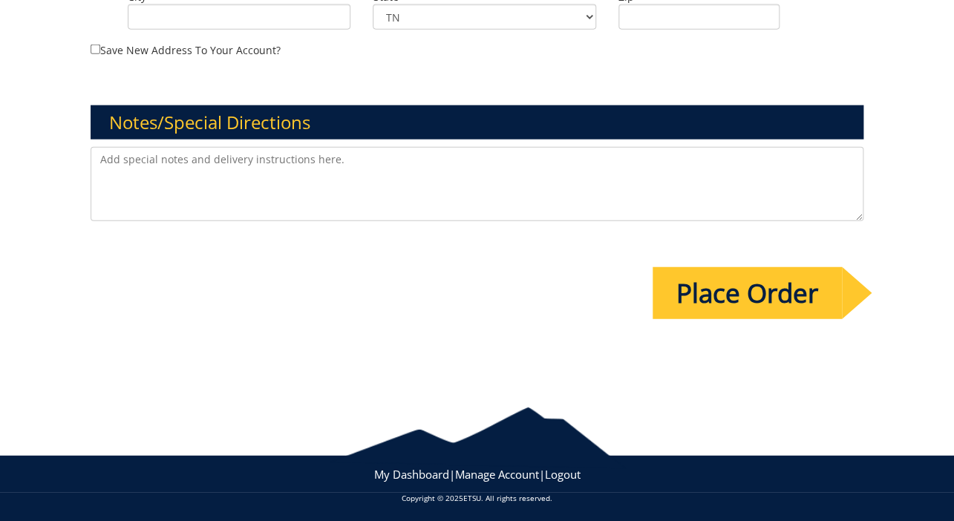
click at [215, 193] on textarea at bounding box center [477, 184] width 773 height 74
type textarea "Please call 423-439-6013 with any questions. Thanks"
click at [709, 295] on input "Place Order" at bounding box center [747, 293] width 189 height 52
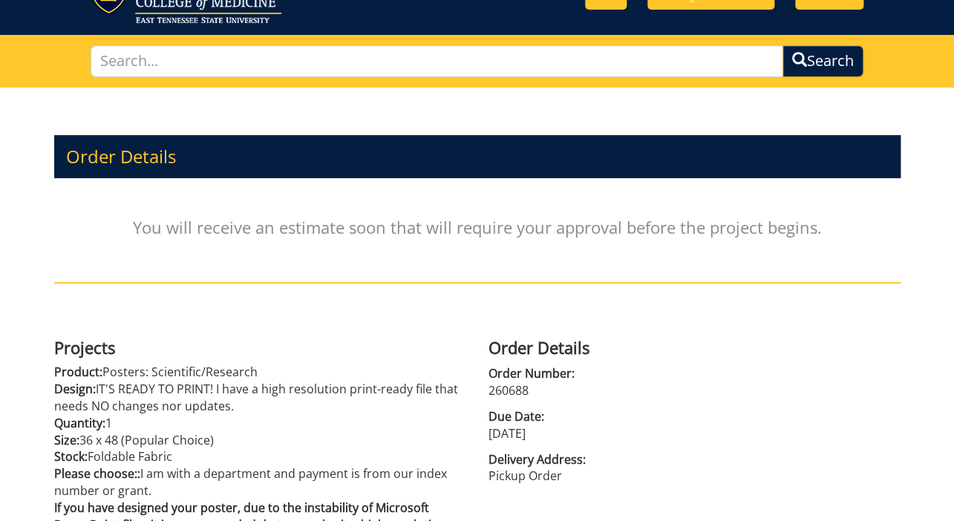
scroll to position [284, 0]
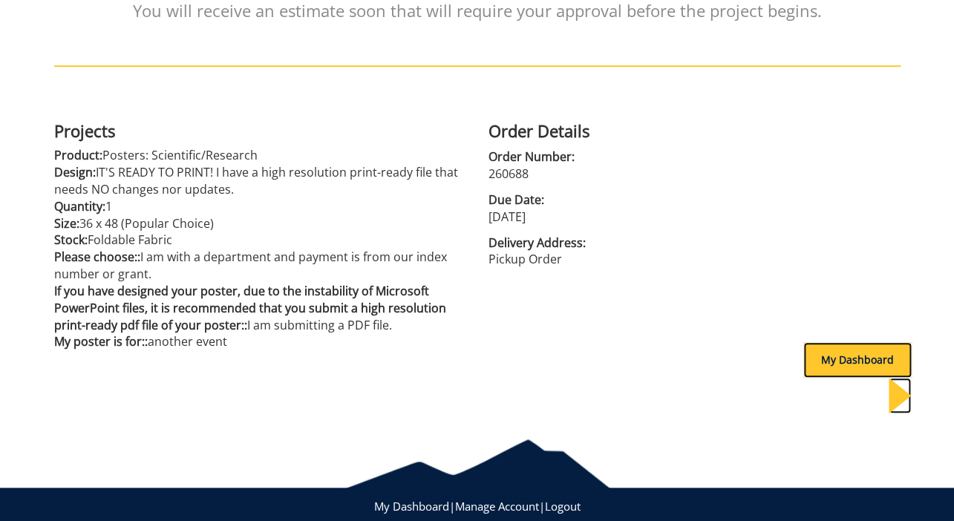
click at [812, 362] on div "My Dashboard" at bounding box center [857, 360] width 108 height 36
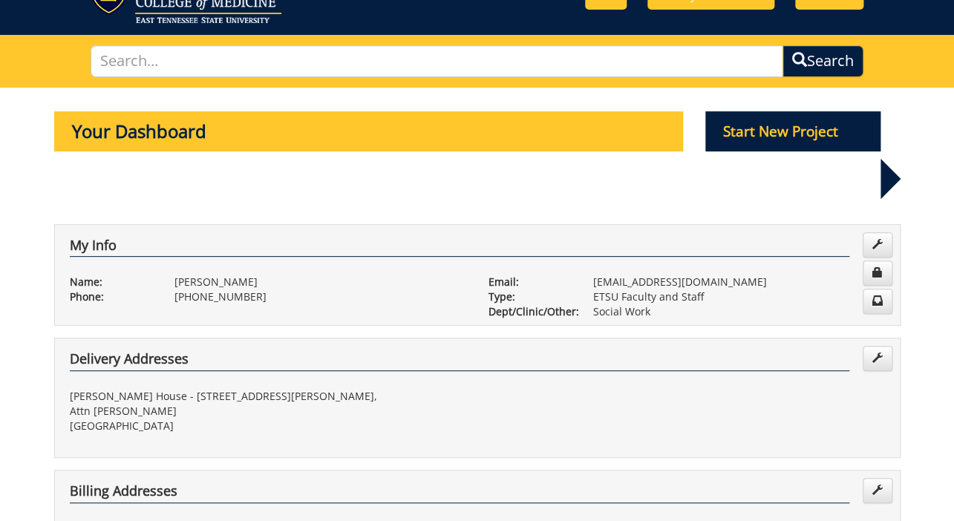
scroll to position [405, 0]
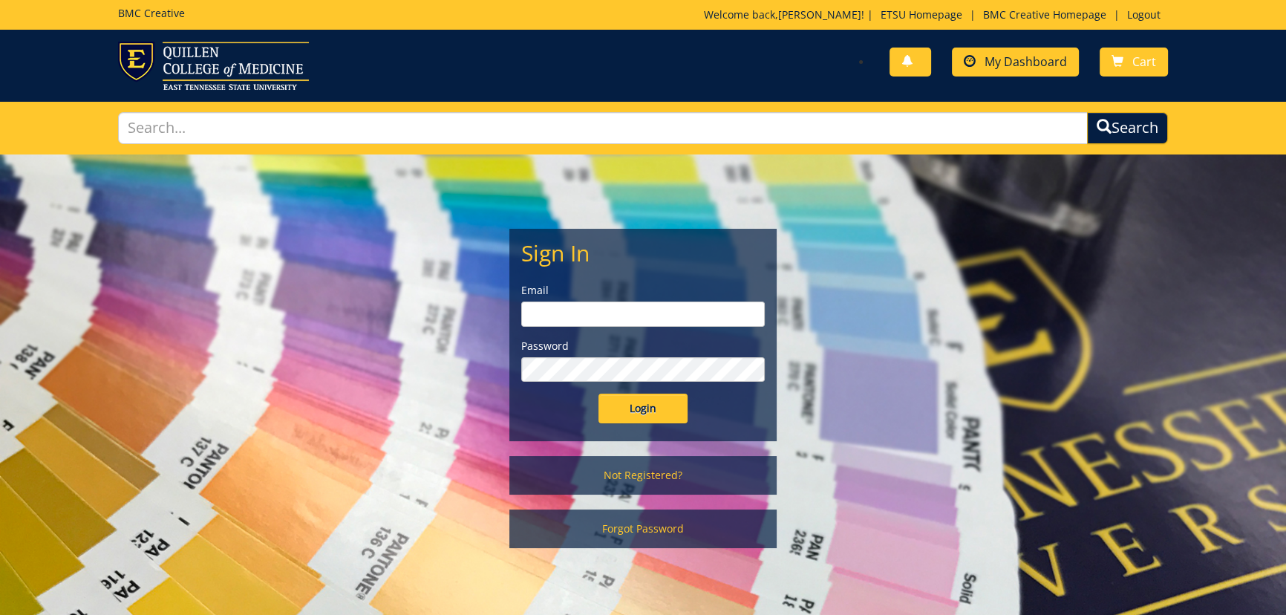
type input "johnsonja16@etsu.edu"
click at [1035, 63] on span "My Dashboard" at bounding box center [1025, 61] width 82 height 16
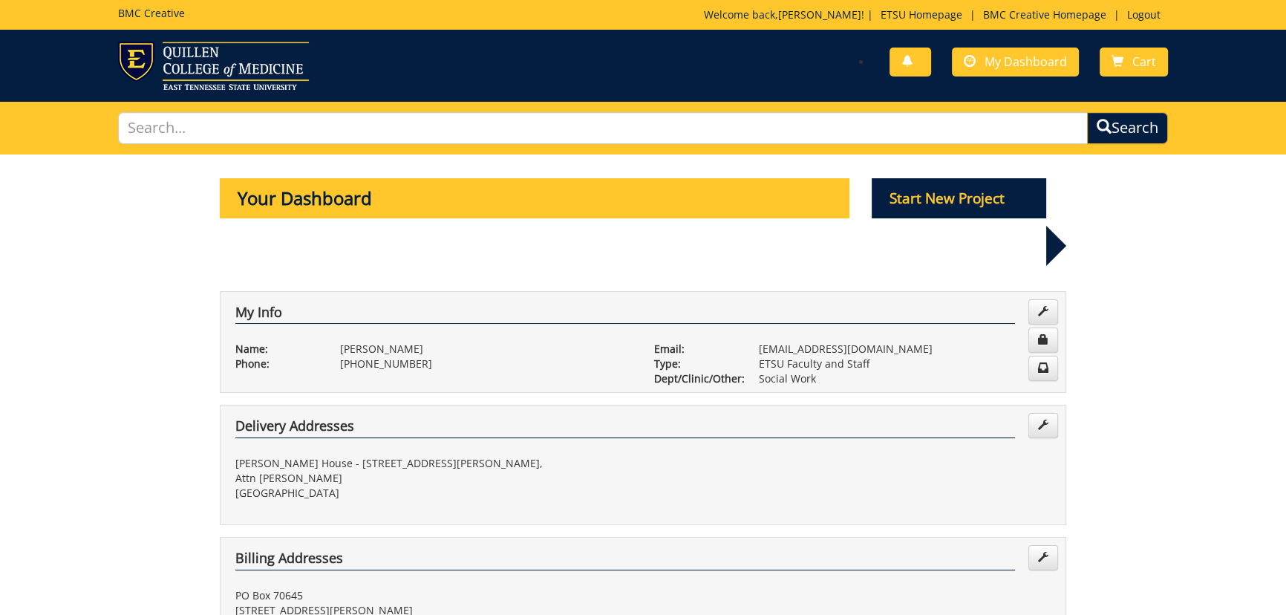
scroll to position [337, 0]
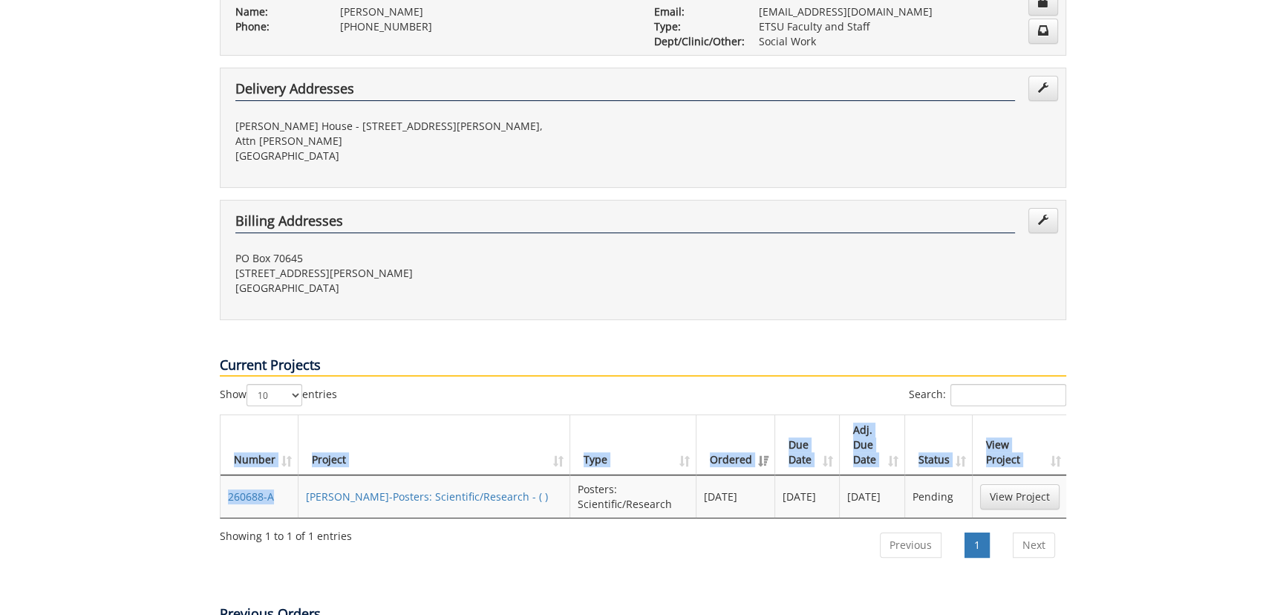
drag, startPoint x: 215, startPoint y: 451, endPoint x: 280, endPoint y: 448, distance: 64.7
click at [280, 448] on div "Show 10 25 50 100 entries Search: Number Project Type Ordered Due Date Adj. Due…" at bounding box center [643, 477] width 869 height 186
drag, startPoint x: 284, startPoint y: 451, endPoint x: 224, endPoint y: 446, distance: 59.6
click at [224, 475] on td "260688-A" at bounding box center [259, 496] width 78 height 42
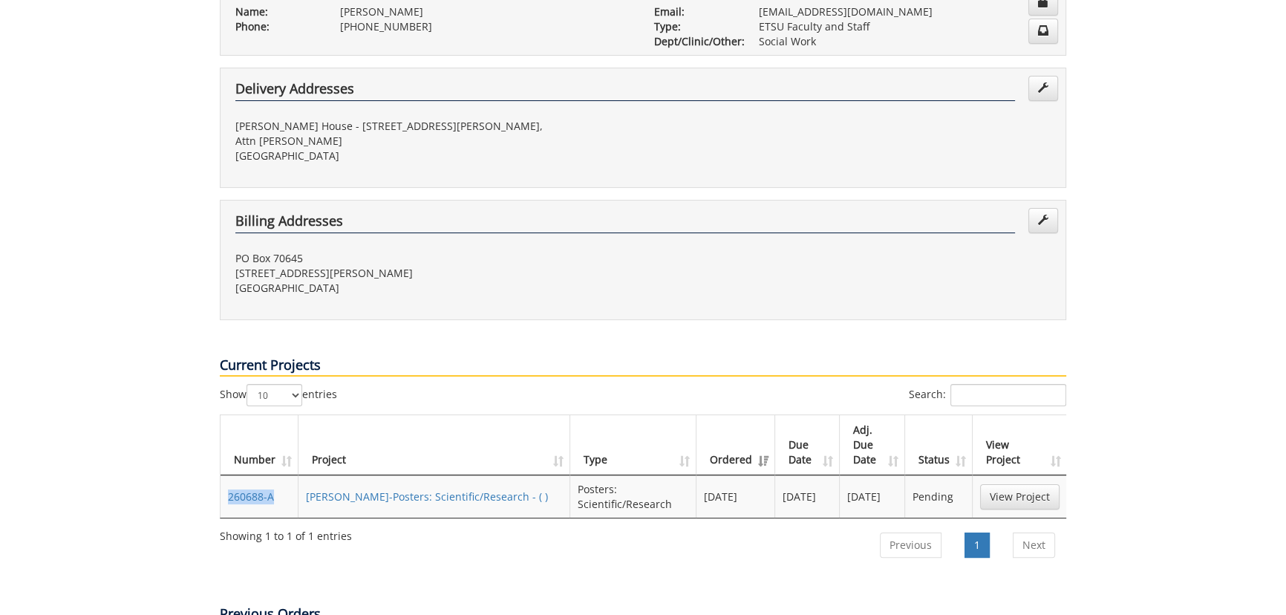
copy link "260688-A"
